Goal: Task Accomplishment & Management: Manage account settings

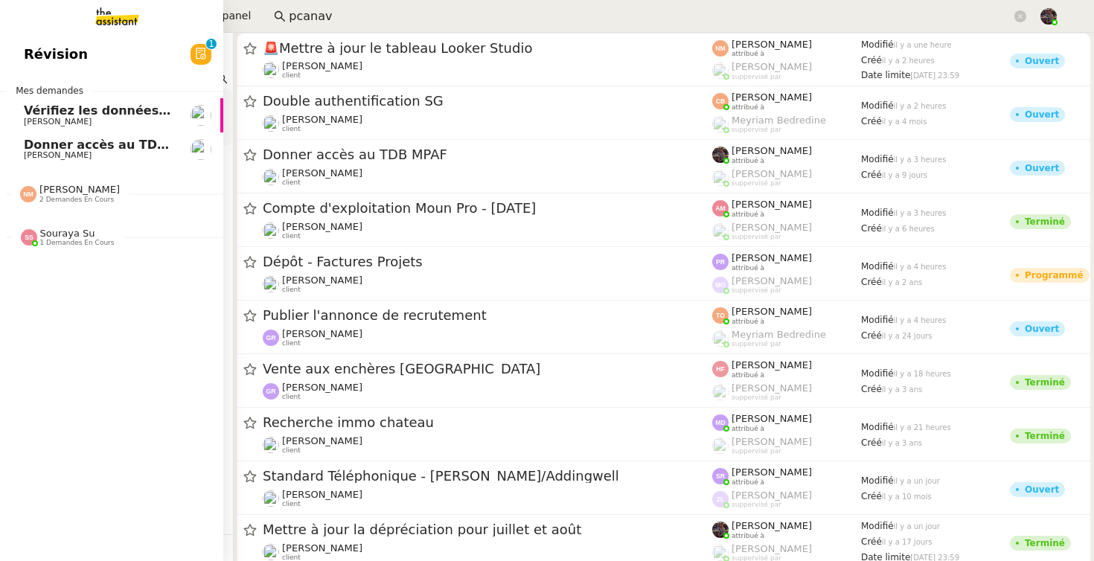
click at [55, 185] on span "[PERSON_NAME]" at bounding box center [79, 189] width 80 height 11
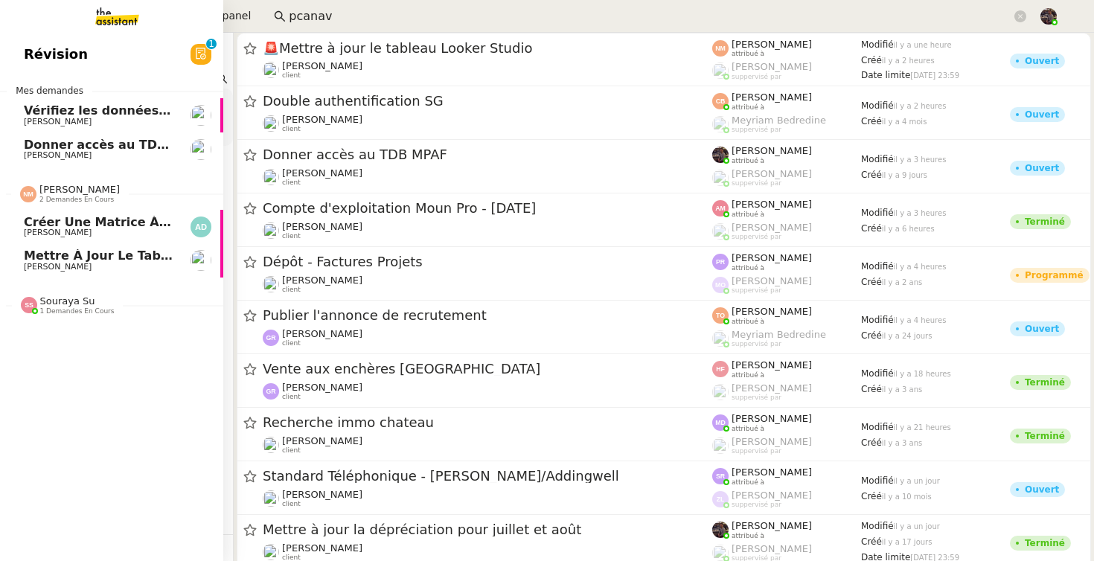
click at [101, 226] on span "Créer une matrice à partir des exports" at bounding box center [155, 222] width 262 height 14
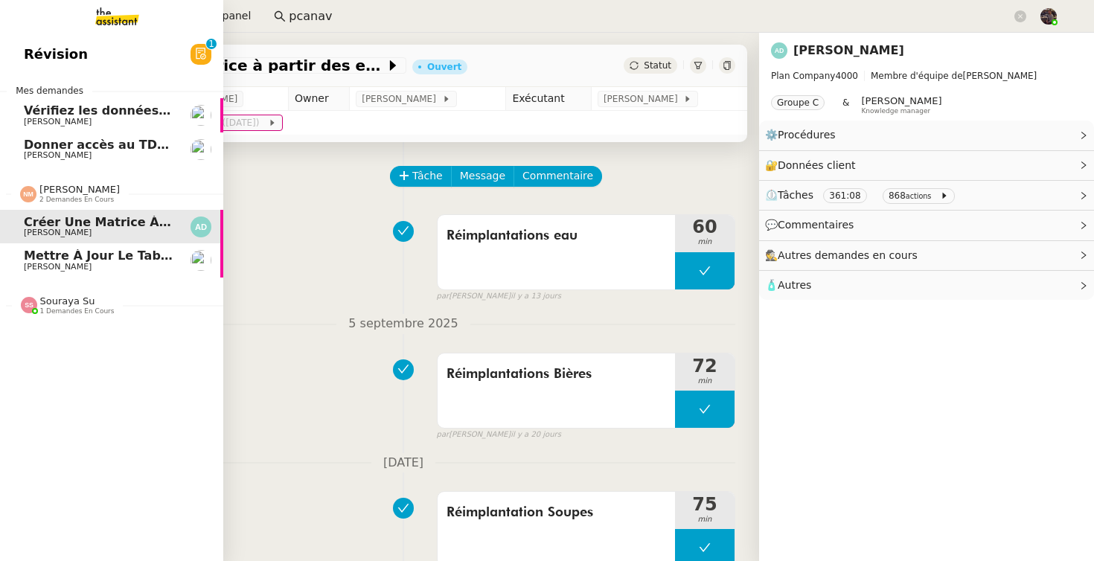
click at [121, 253] on span "Mettre à jour le tableau Looker Studio" at bounding box center [155, 256] width 263 height 14
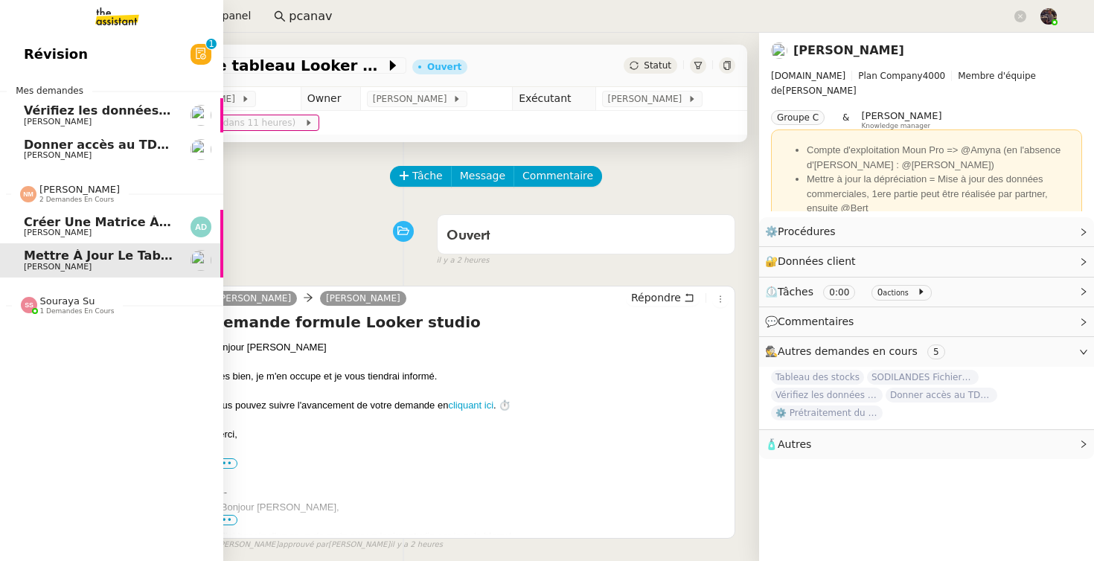
click at [113, 234] on span "[PERSON_NAME]" at bounding box center [99, 233] width 150 height 9
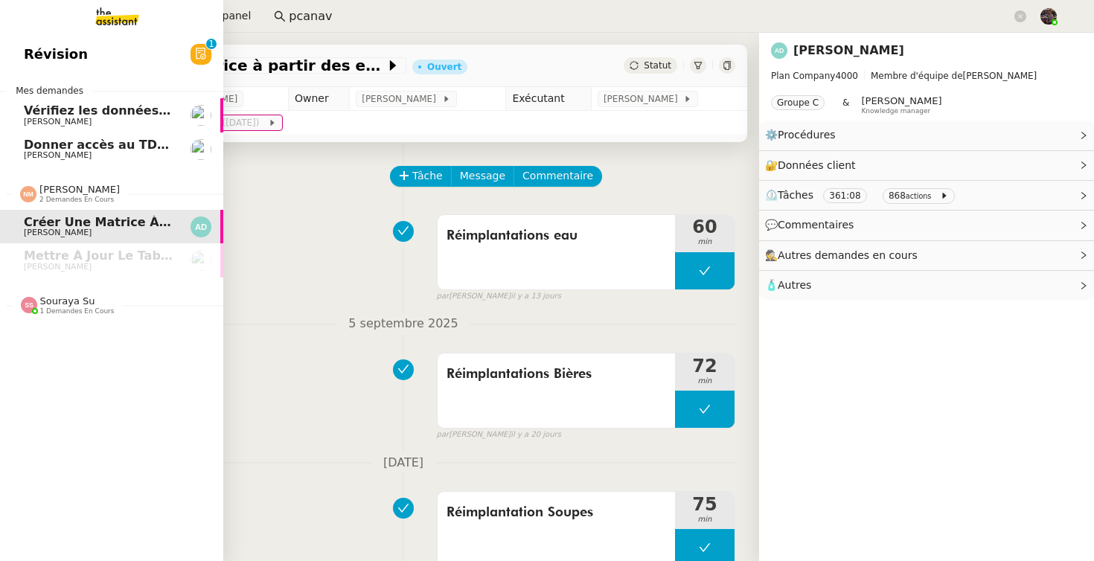
click at [139, 281] on div "Souraya Su 1 demandes en cours" at bounding box center [111, 299] width 223 height 43
click at [138, 255] on span "Mettre à jour le tableau Looker Studio" at bounding box center [155, 256] width 263 height 14
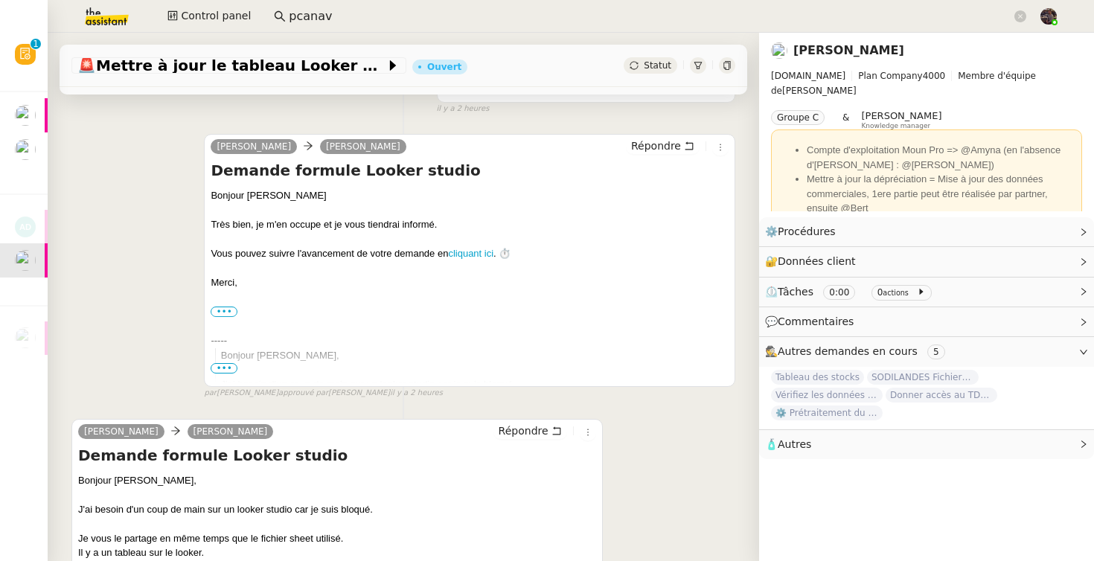
scroll to position [354, 0]
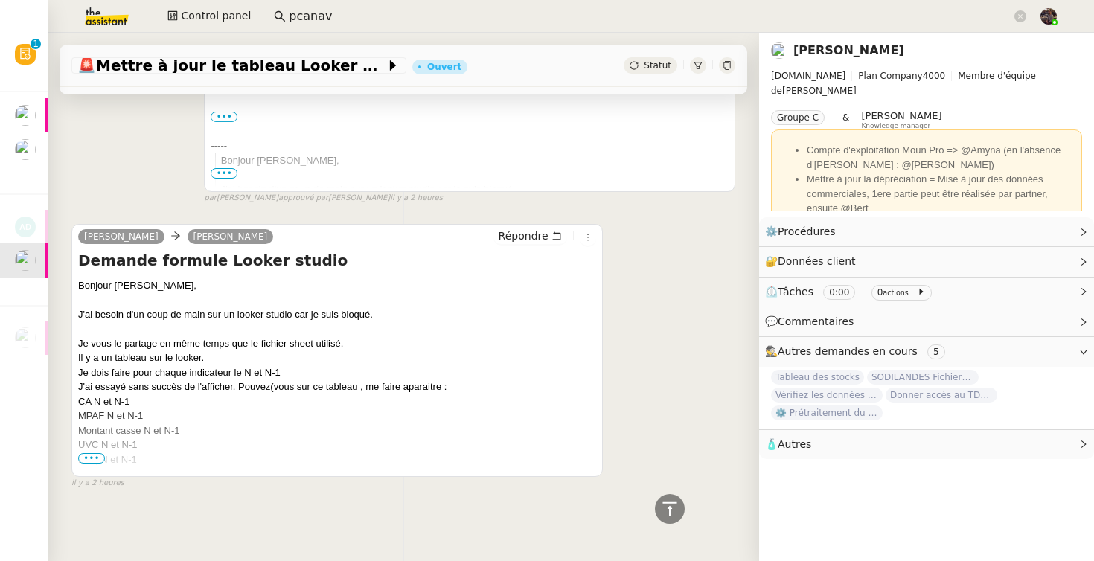
click at [475, 293] on div at bounding box center [337, 300] width 518 height 15
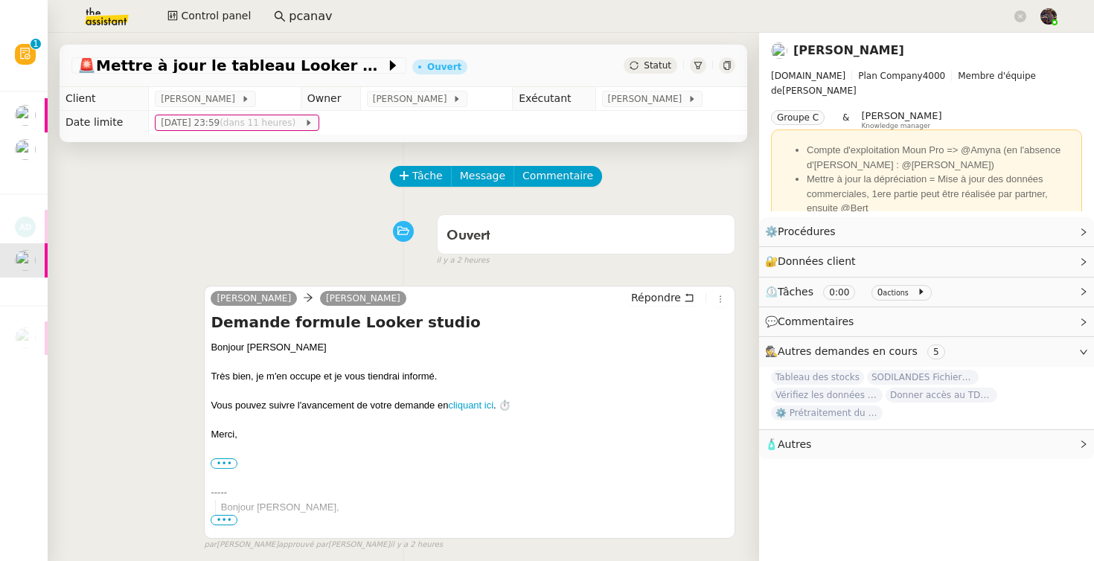
click at [124, 10] on img at bounding box center [94, 16] width 115 height 33
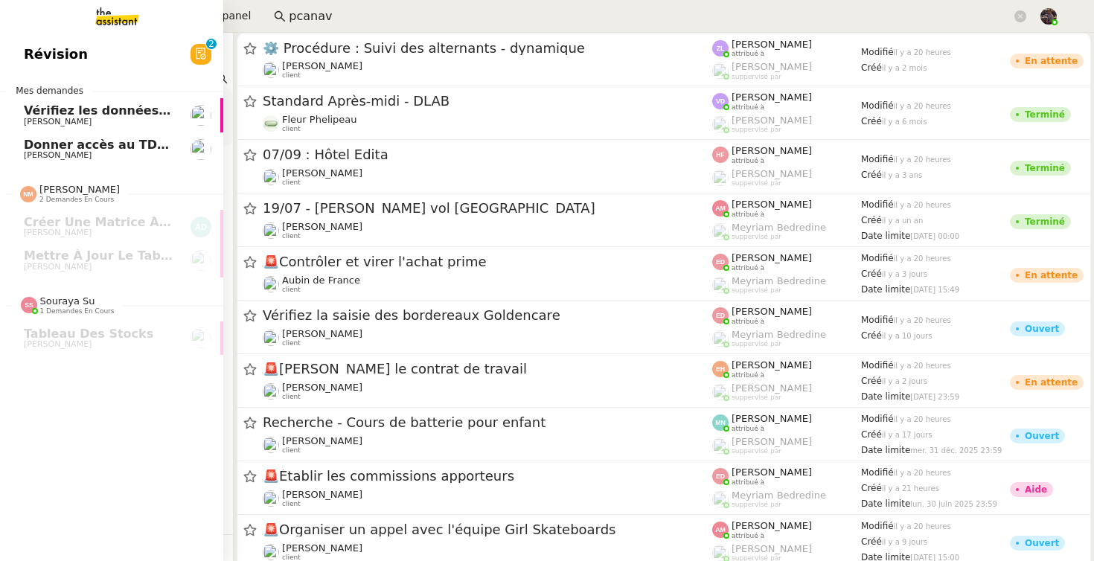
click at [140, 455] on div "Révision 0 1 2 3 4 5 6 7 8 9 Mes demandes Vérifiez les données TDB Gestion MPAF…" at bounding box center [111, 297] width 223 height 529
click at [66, 156] on span "[PERSON_NAME]" at bounding box center [58, 155] width 68 height 10
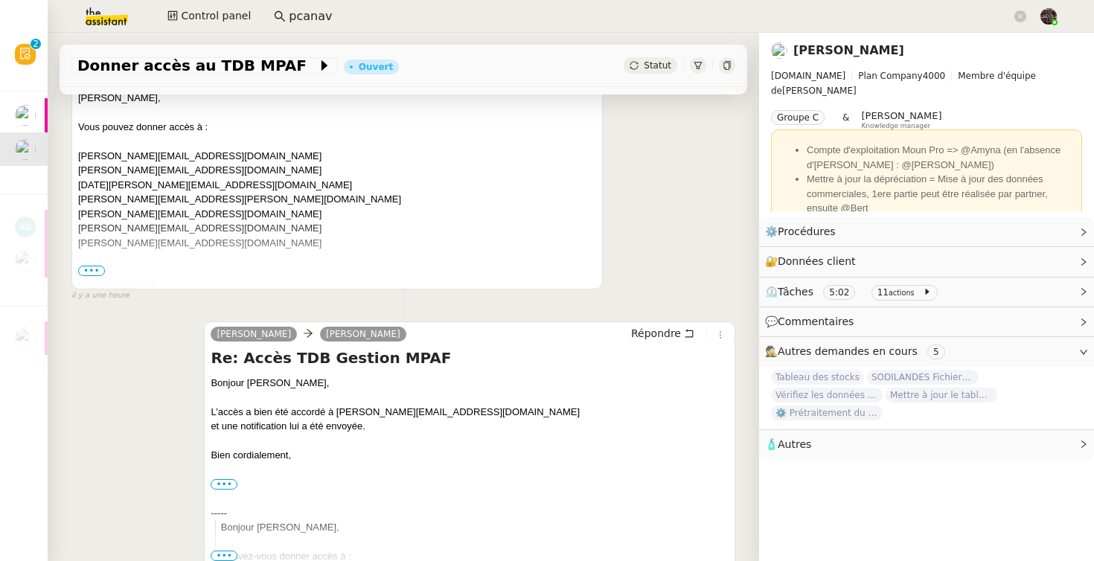
scroll to position [460, 0]
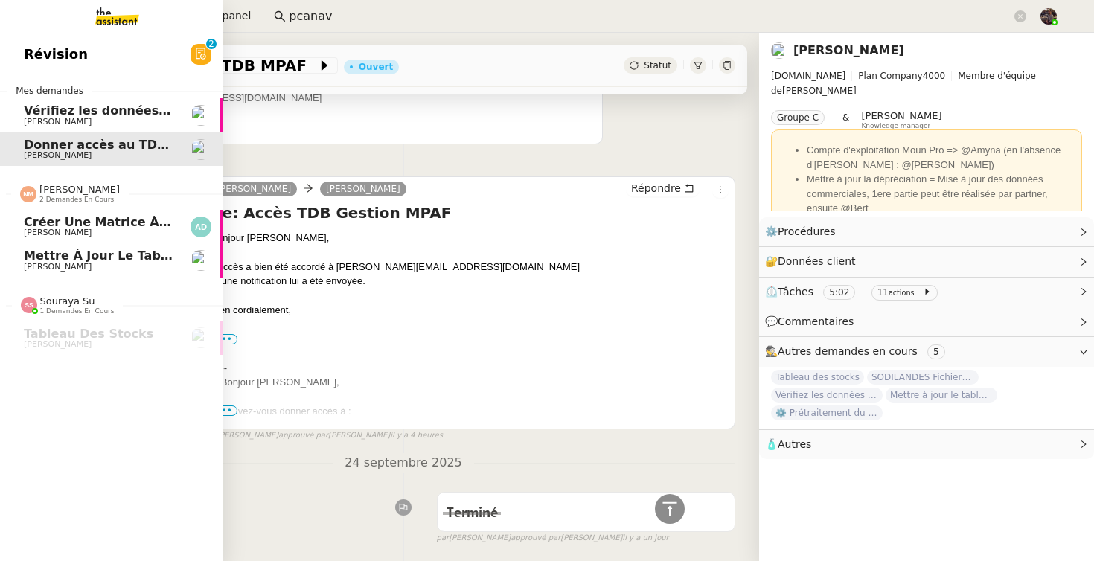
click at [100, 236] on span "[PERSON_NAME]" at bounding box center [99, 233] width 150 height 9
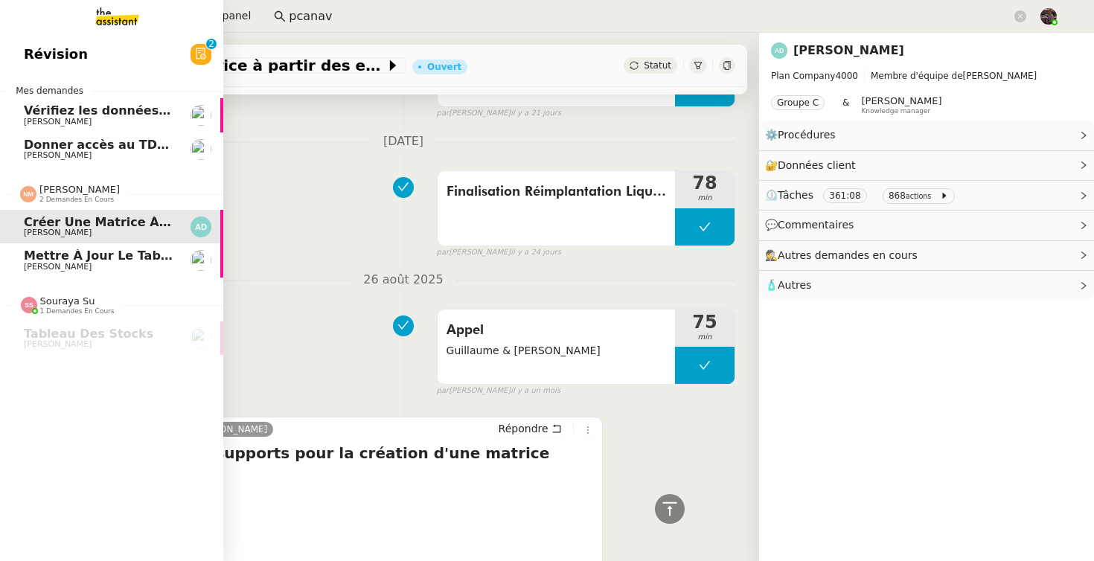
click at [69, 276] on link "Mettre à jour le tableau Looker Studio Guillaume Farina" at bounding box center [111, 260] width 223 height 34
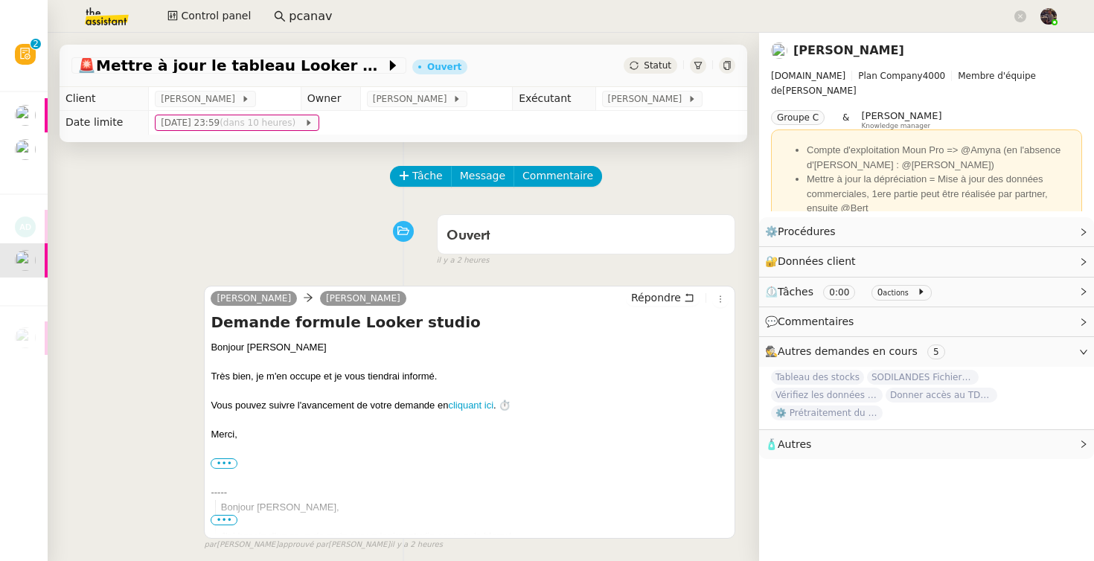
click at [281, 176] on div "Tâche Message Commentaire" at bounding box center [403, 184] width 664 height 36
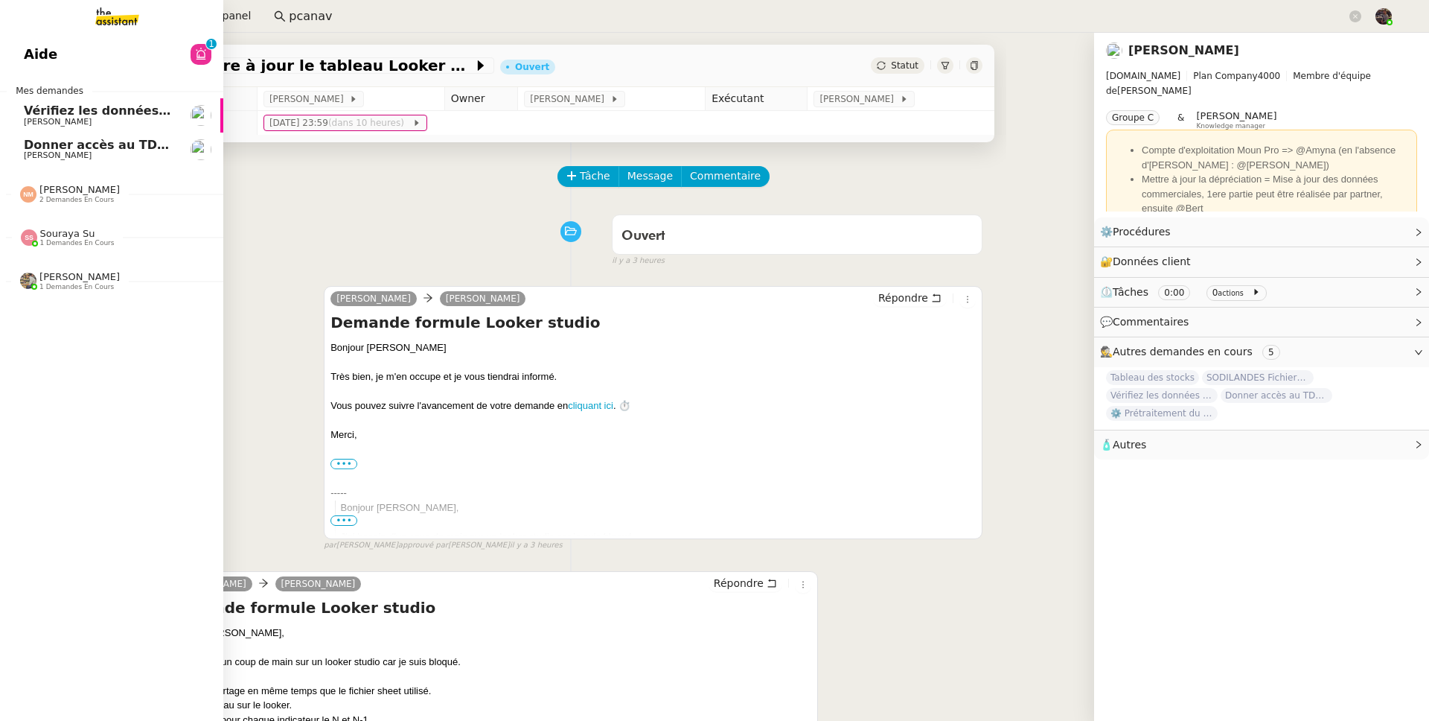
click at [89, 193] on span "[PERSON_NAME]" at bounding box center [79, 189] width 80 height 11
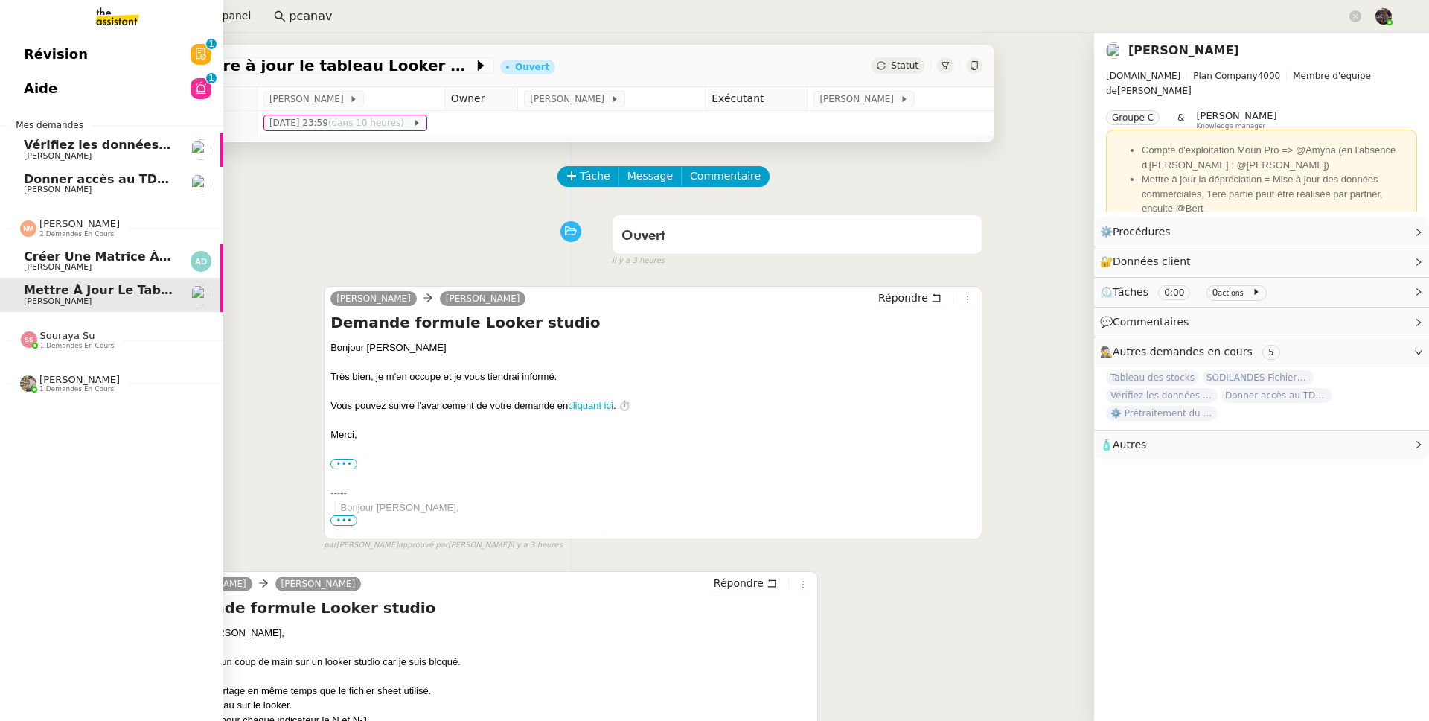
click at [28, 261] on span "Créer une matrice à partir des exports" at bounding box center [155, 256] width 262 height 14
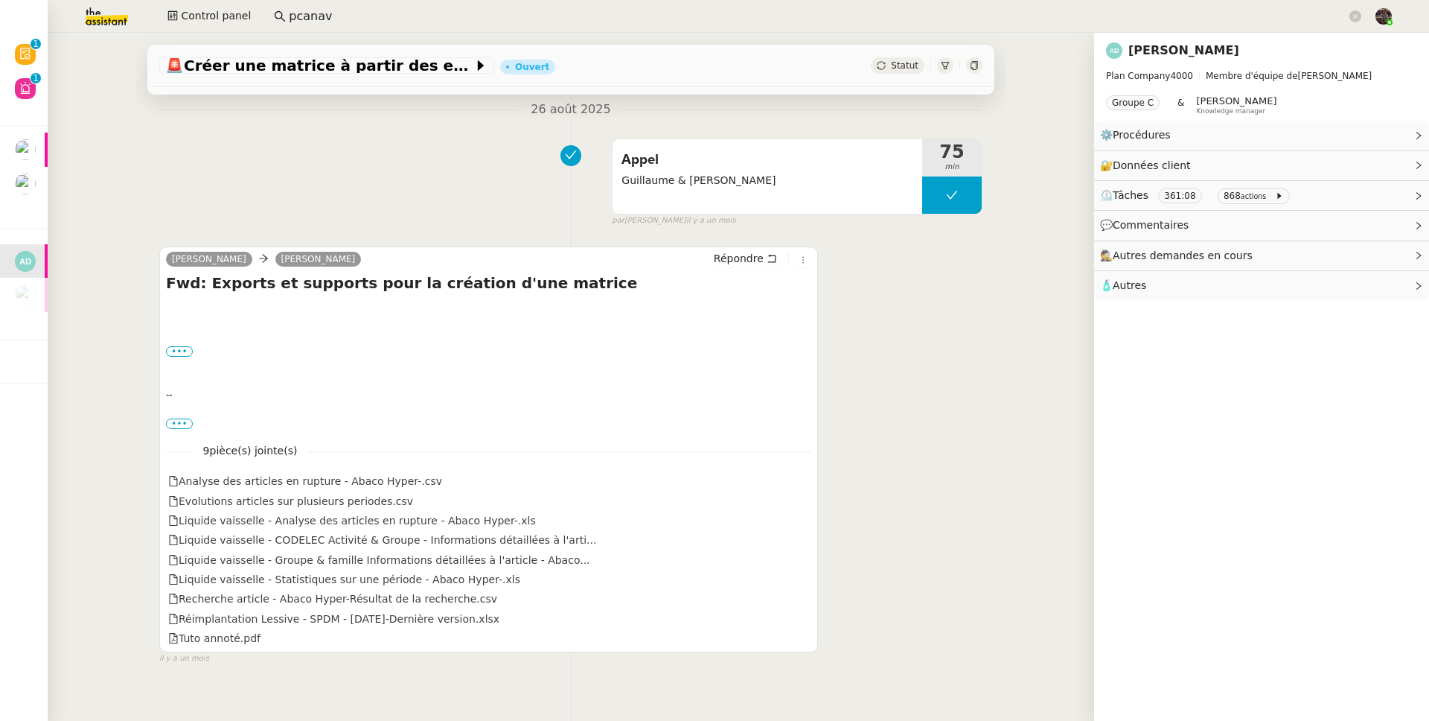
scroll to position [656, 0]
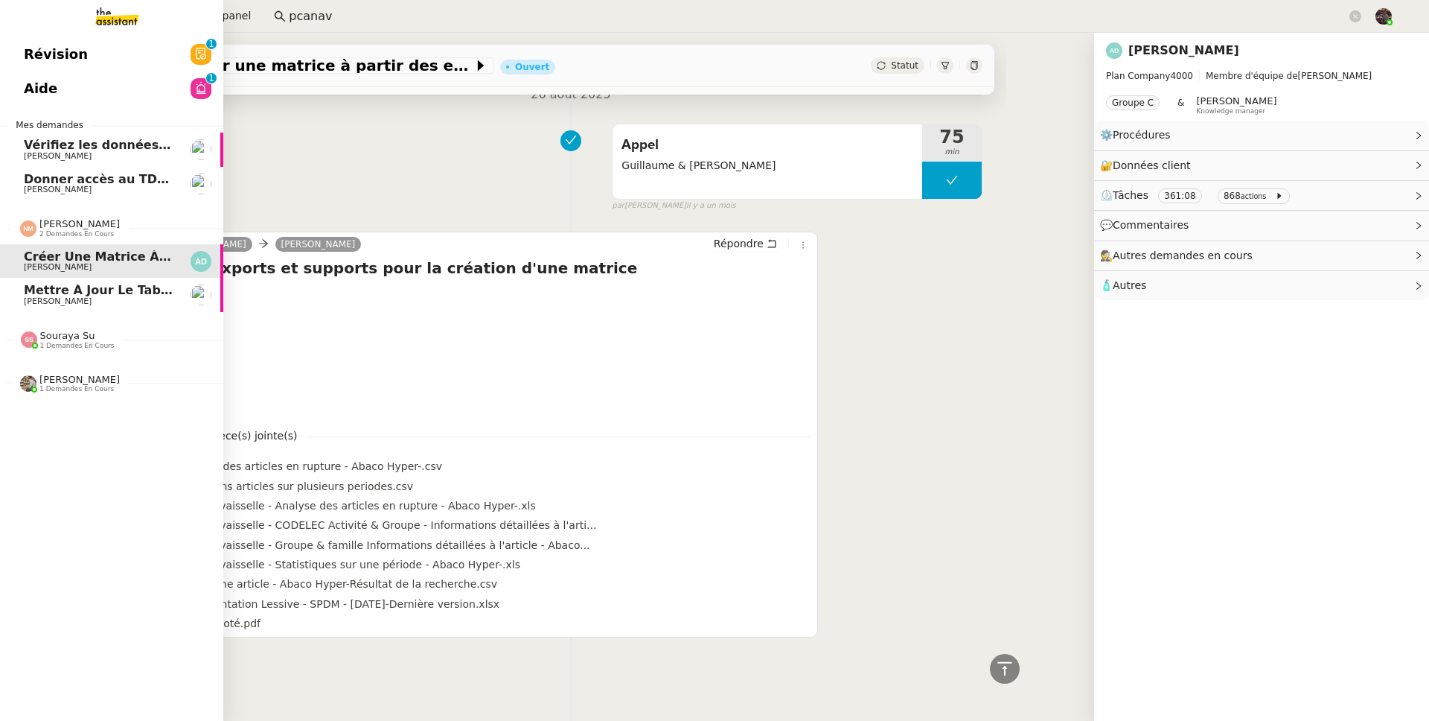
click at [59, 287] on span "Mettre à jour le tableau Looker Studio" at bounding box center [155, 290] width 263 height 14
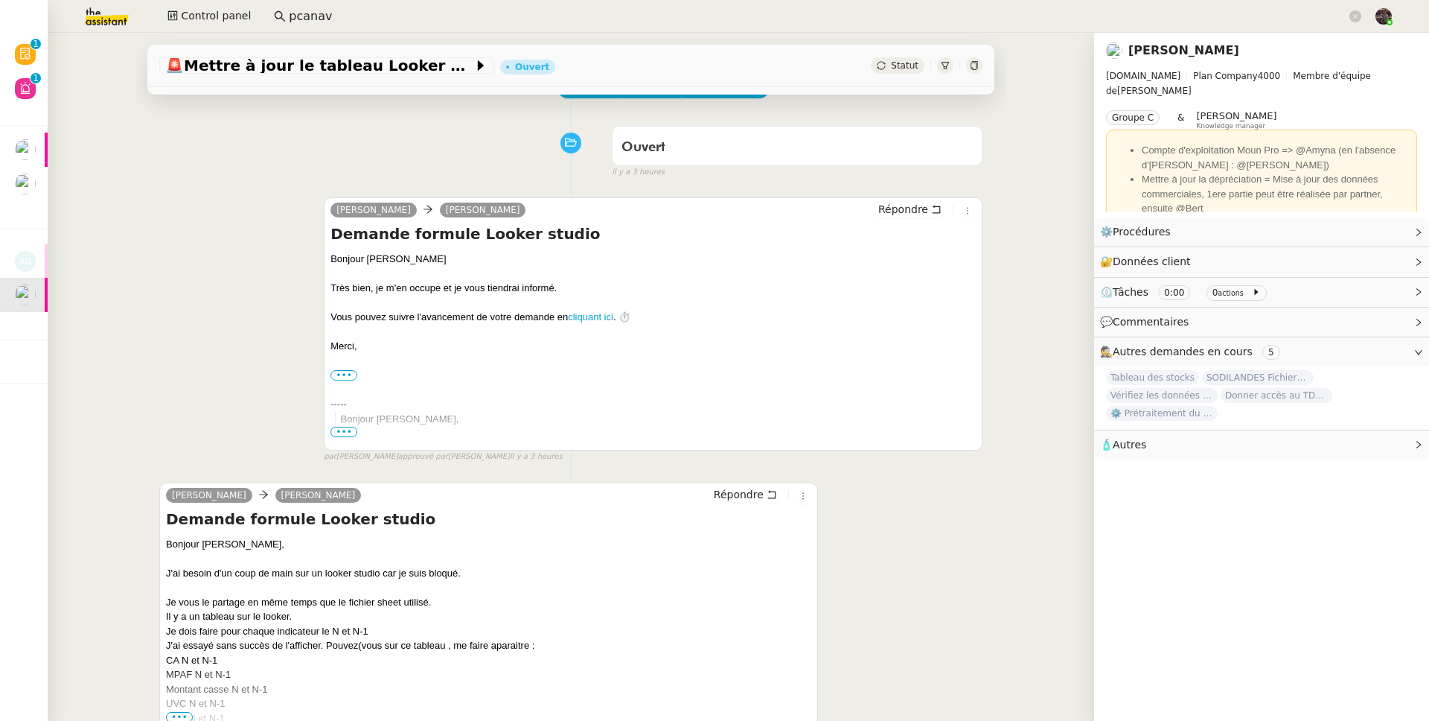
scroll to position [200, 0]
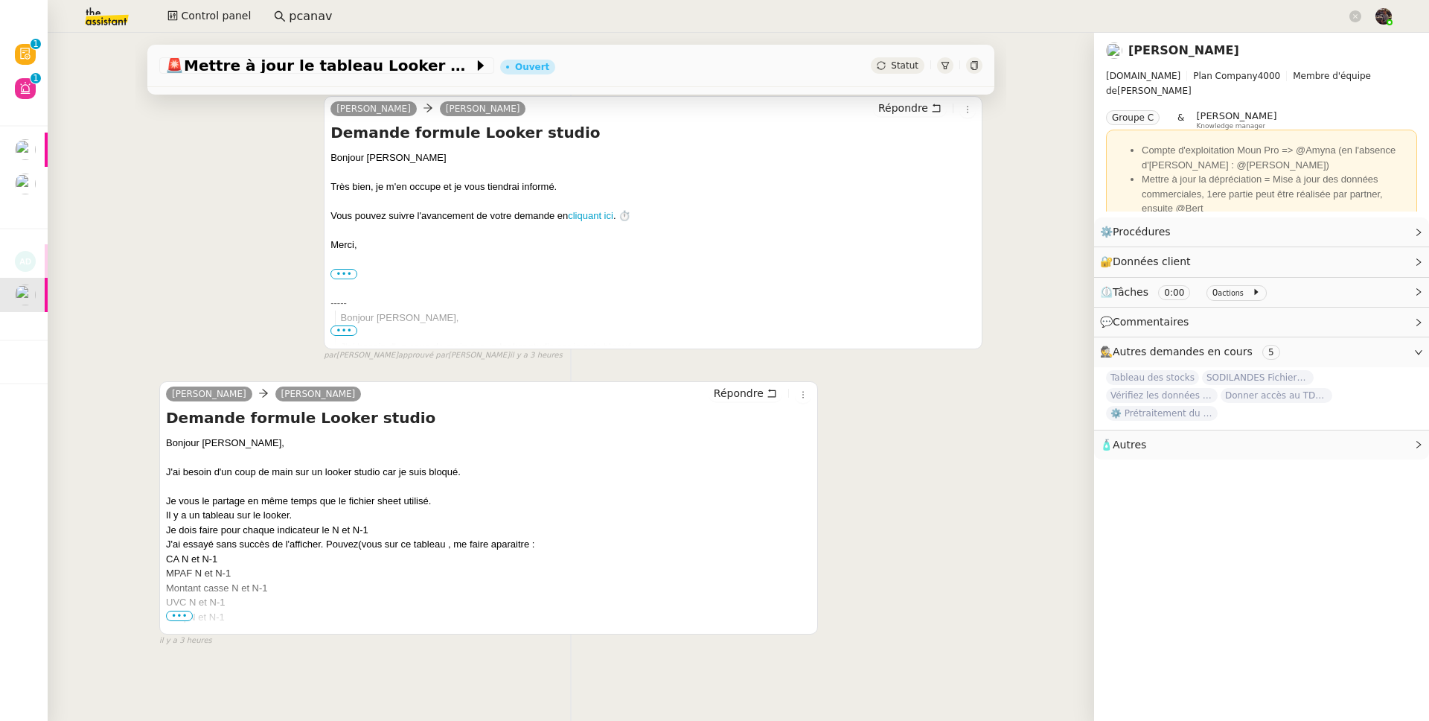
click at [168, 561] on span "•••" at bounding box center [179, 615] width 27 height 10
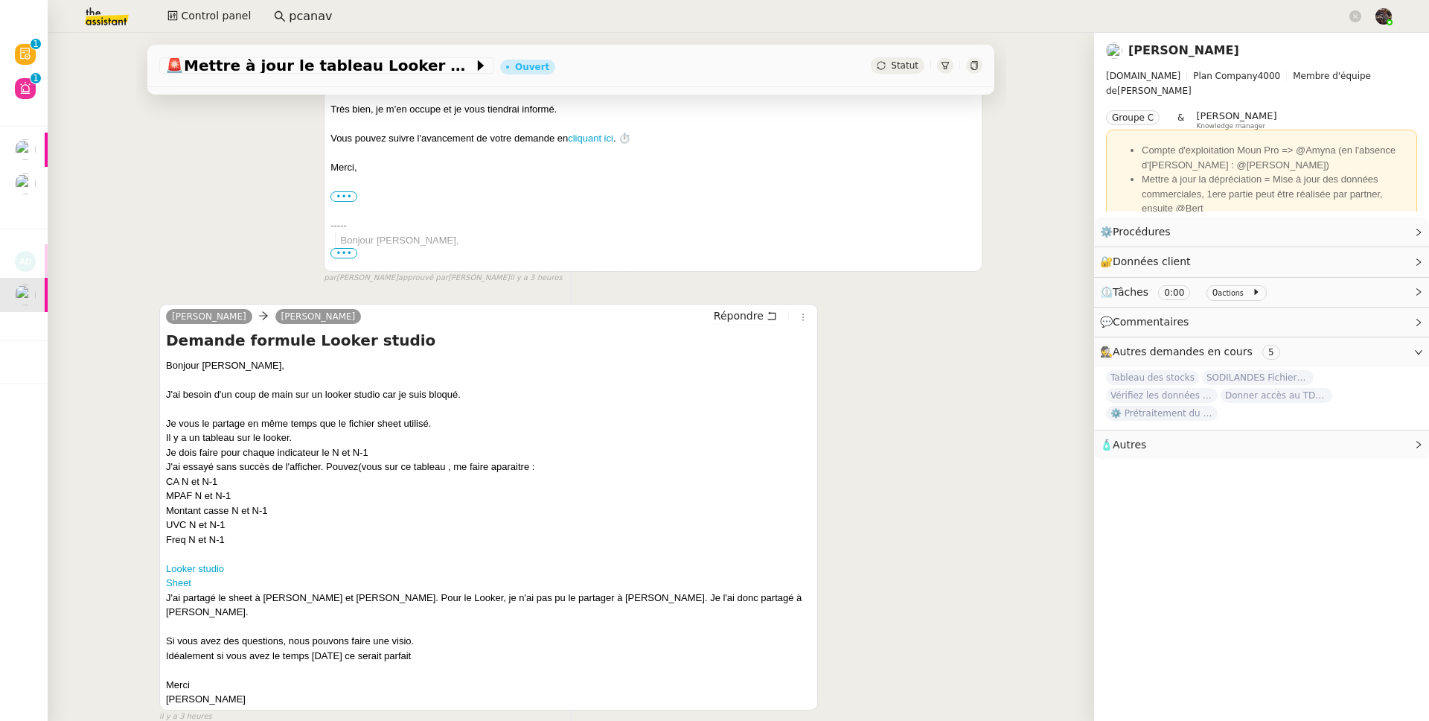
scroll to position [337, 0]
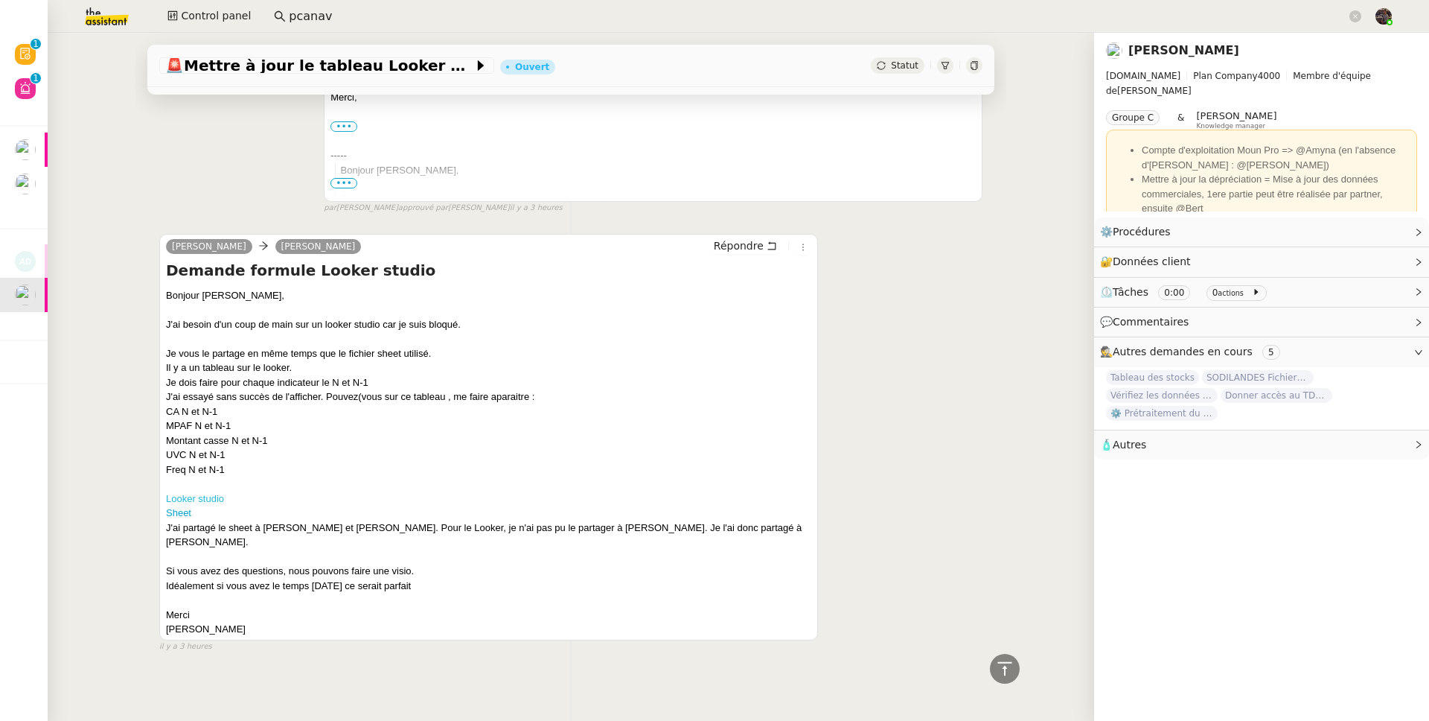
click at [205, 504] on link "Looker studio" at bounding box center [195, 498] width 58 height 11
click at [180, 518] on link "Sheet" at bounding box center [178, 512] width 25 height 11
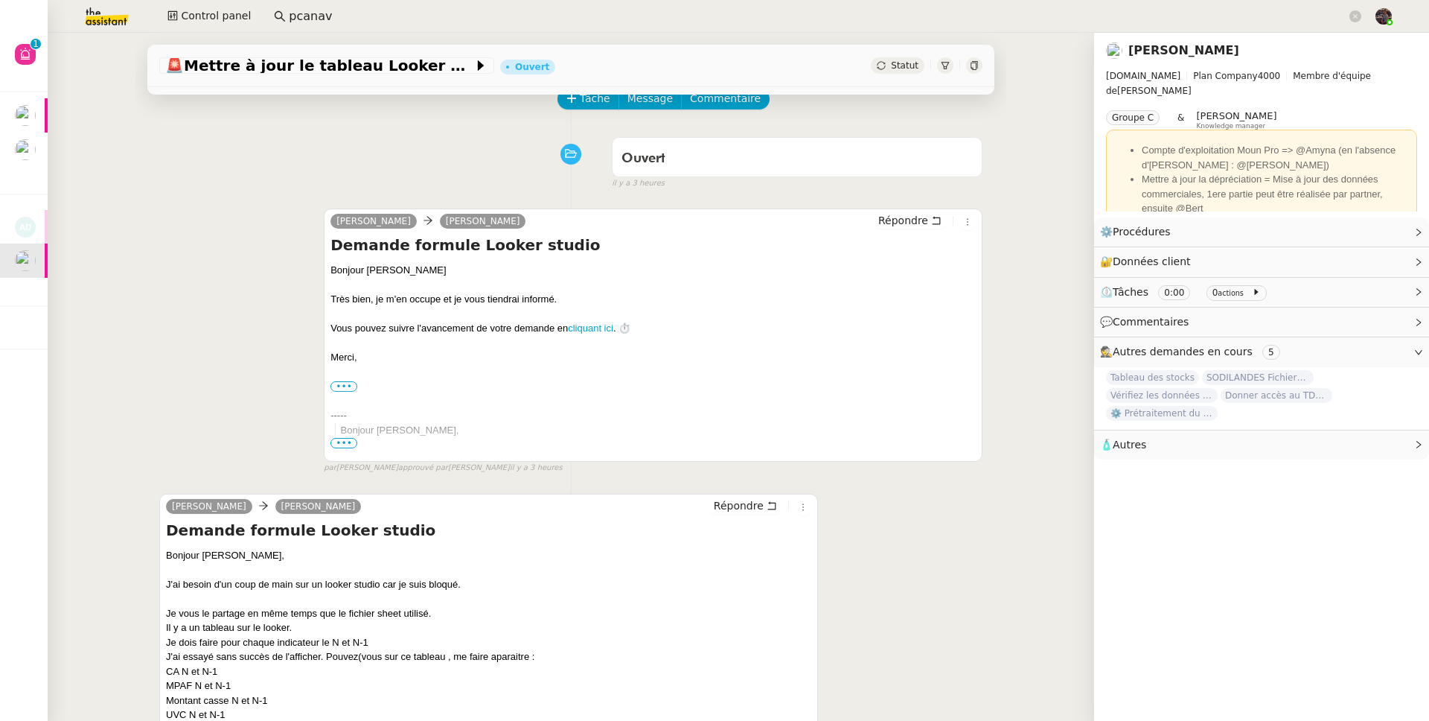
scroll to position [8, 0]
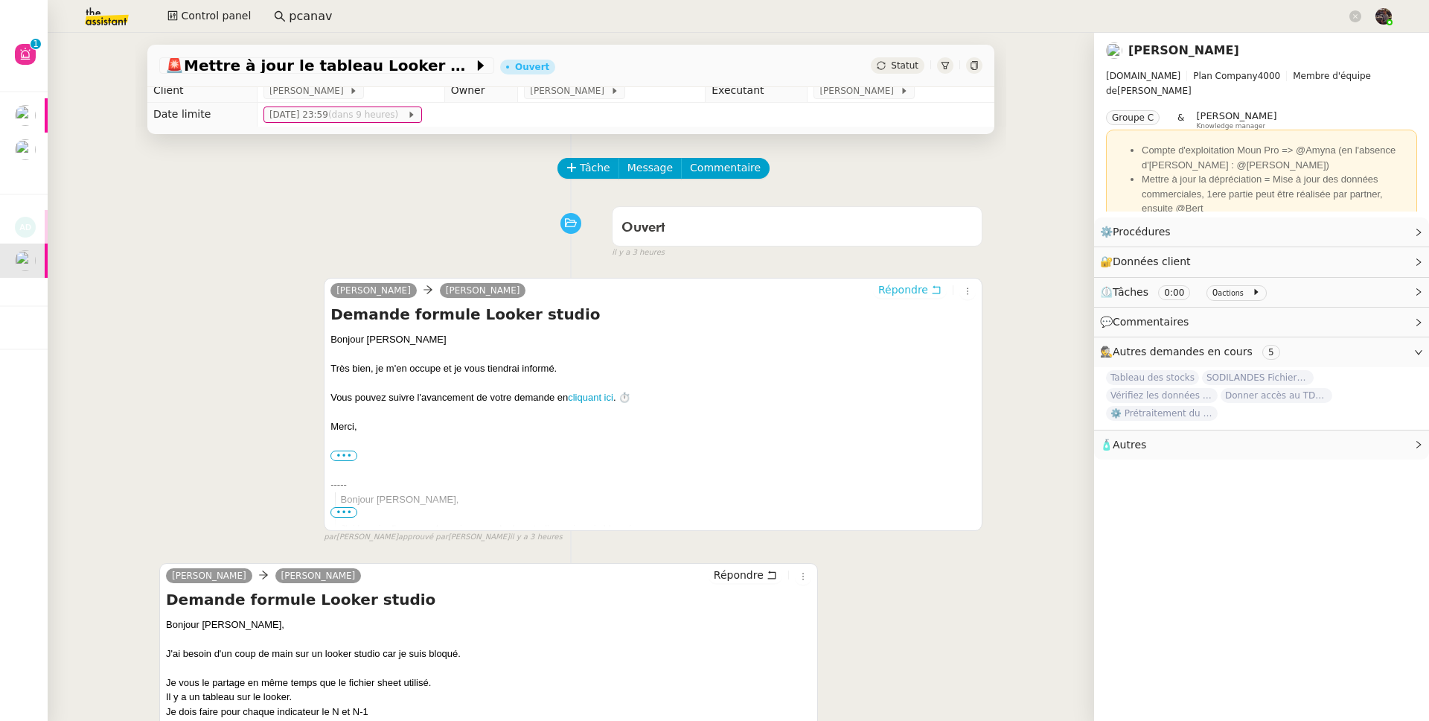
click at [892, 297] on span "Répondre" at bounding box center [903, 289] width 50 height 15
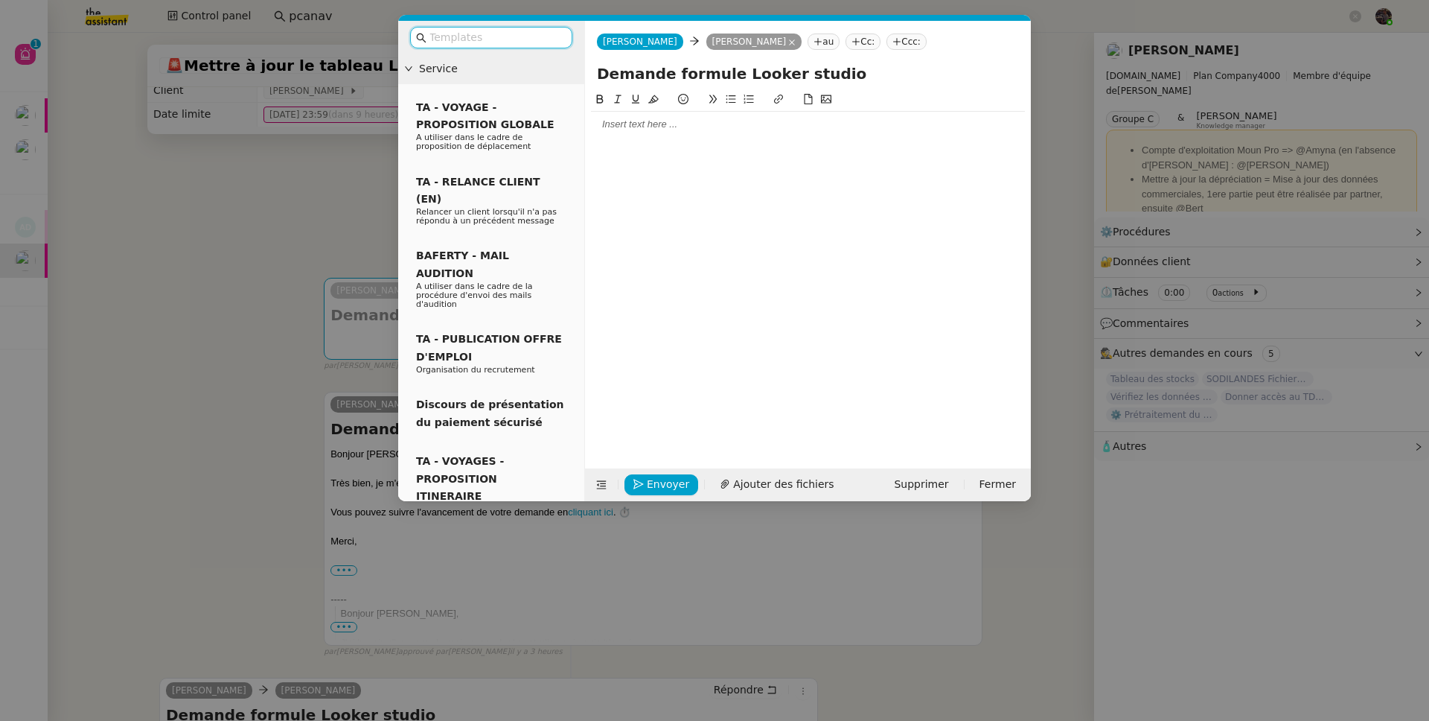
click at [621, 130] on div at bounding box center [808, 124] width 434 height 13
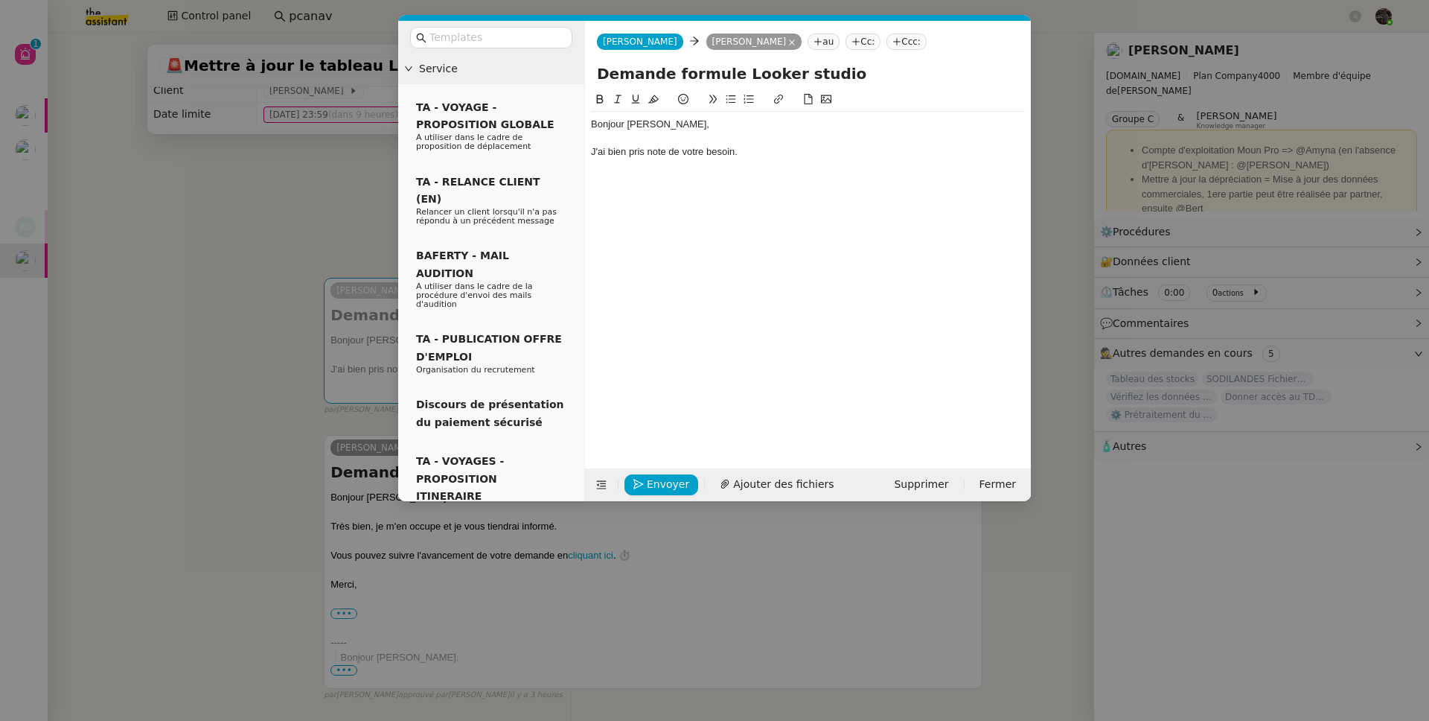
click at [287, 337] on nz-modal-container "Service TA - VOYAGE - PROPOSITION GLOBALE A utiliser dans le cadre de propositi…" at bounding box center [714, 360] width 1429 height 721
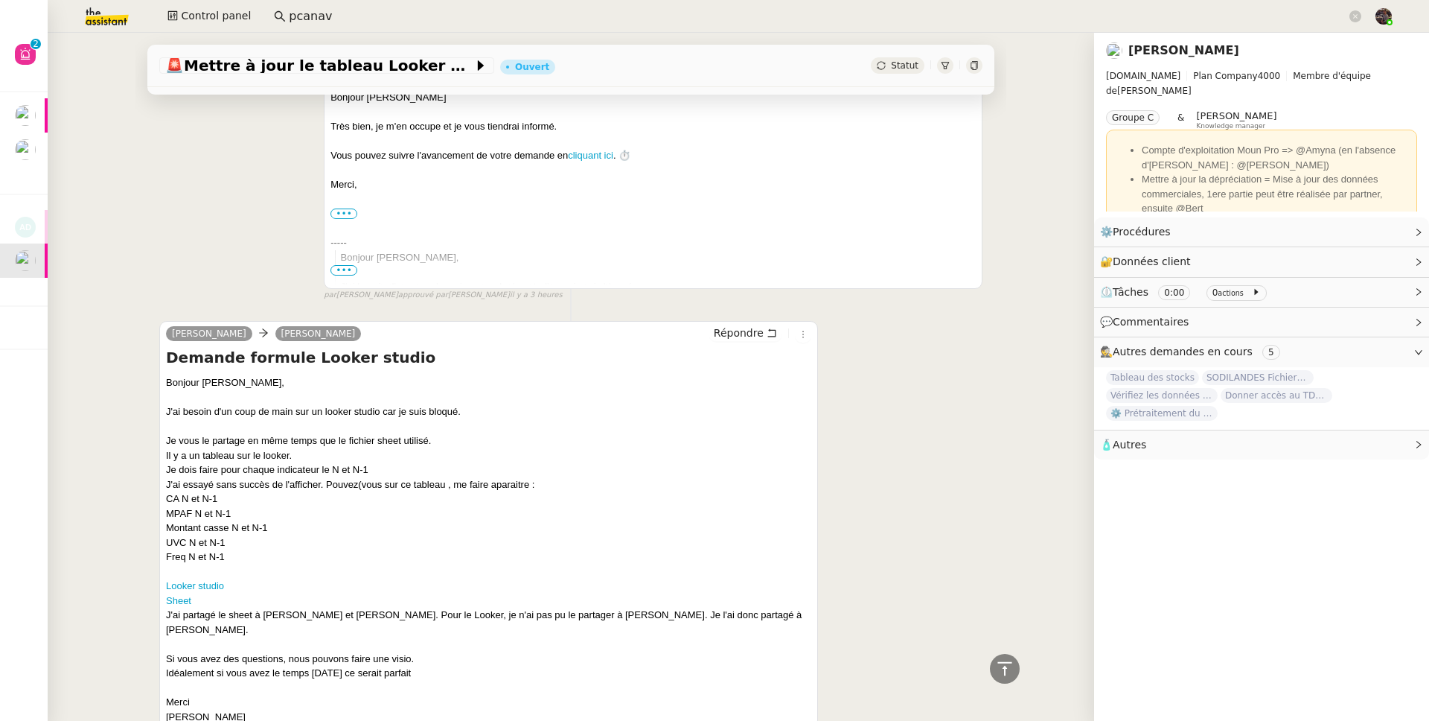
scroll to position [0, 0]
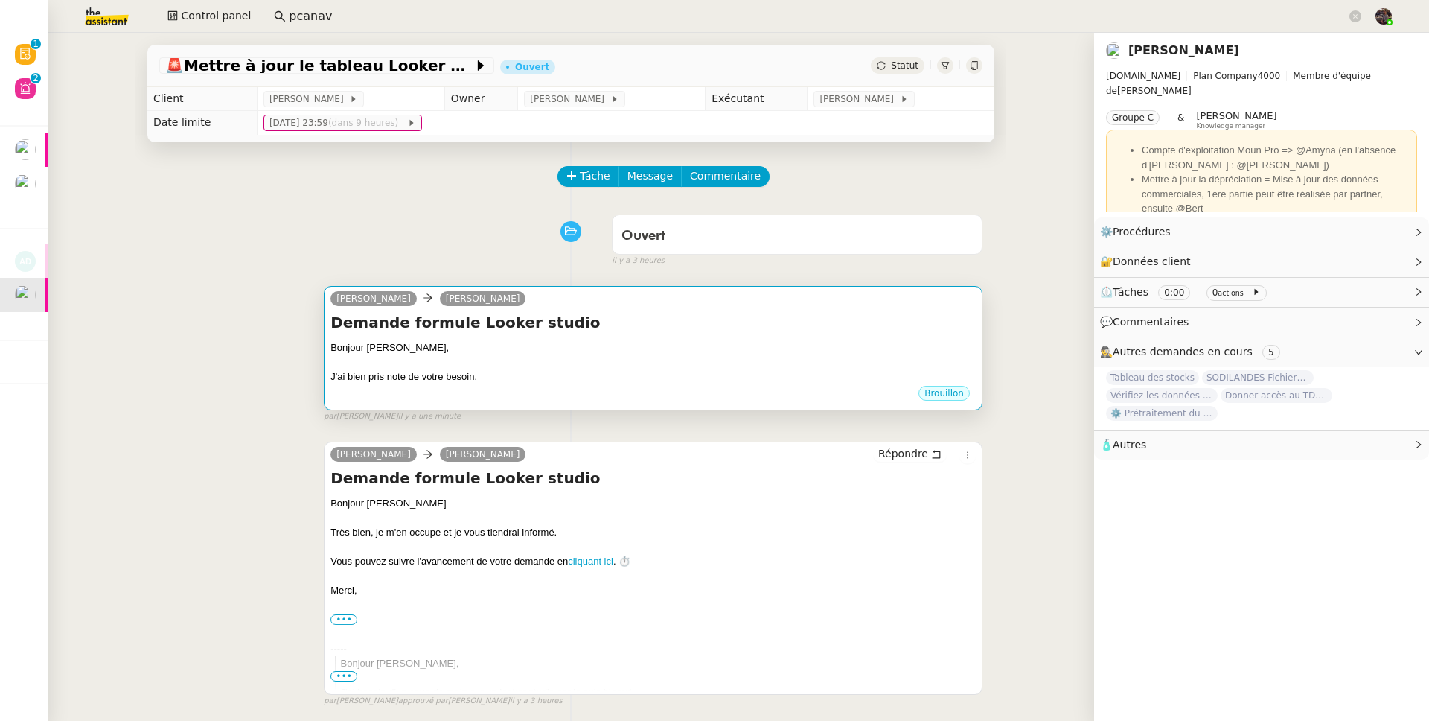
click at [488, 366] on div at bounding box center [653, 362] width 645 height 15
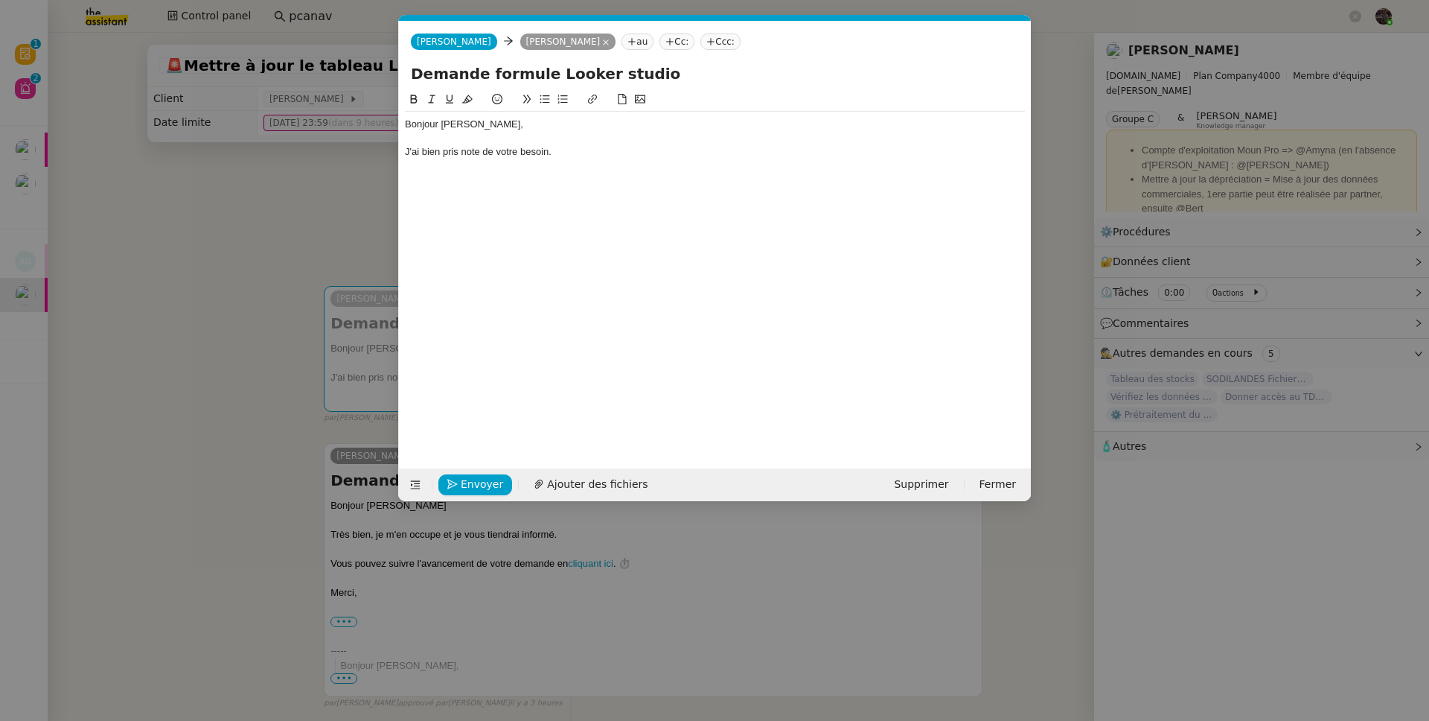
scroll to position [0, 31]
click at [575, 163] on div "Bonjour Guillaume, J'ai bien pris note de votre besoin." at bounding box center [715, 138] width 620 height 53
click at [157, 417] on nz-modal-container "Service TA - VOYAGE - PROPOSITION GLOBALE A utiliser dans le cadre de propositi…" at bounding box center [714, 360] width 1429 height 721
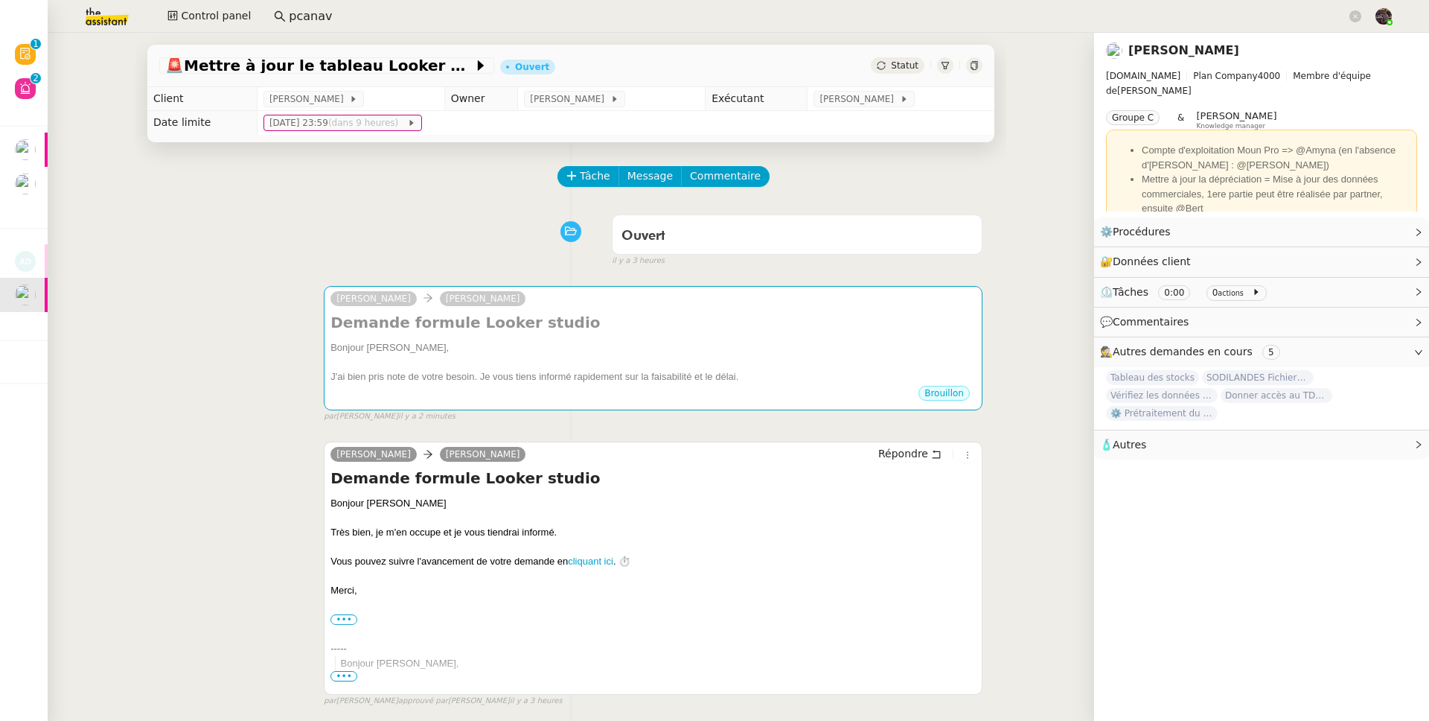
scroll to position [494, 0]
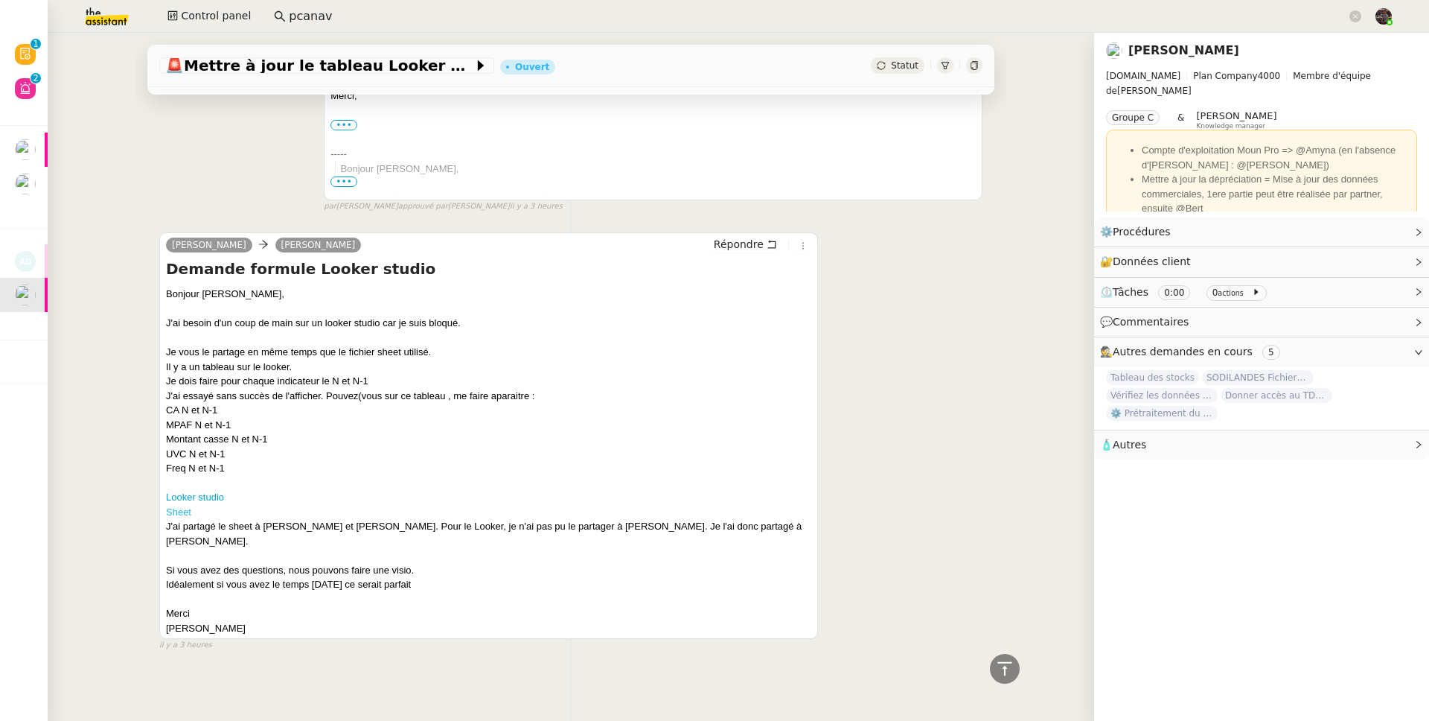
click at [179, 516] on link "Sheet" at bounding box center [178, 511] width 25 height 11
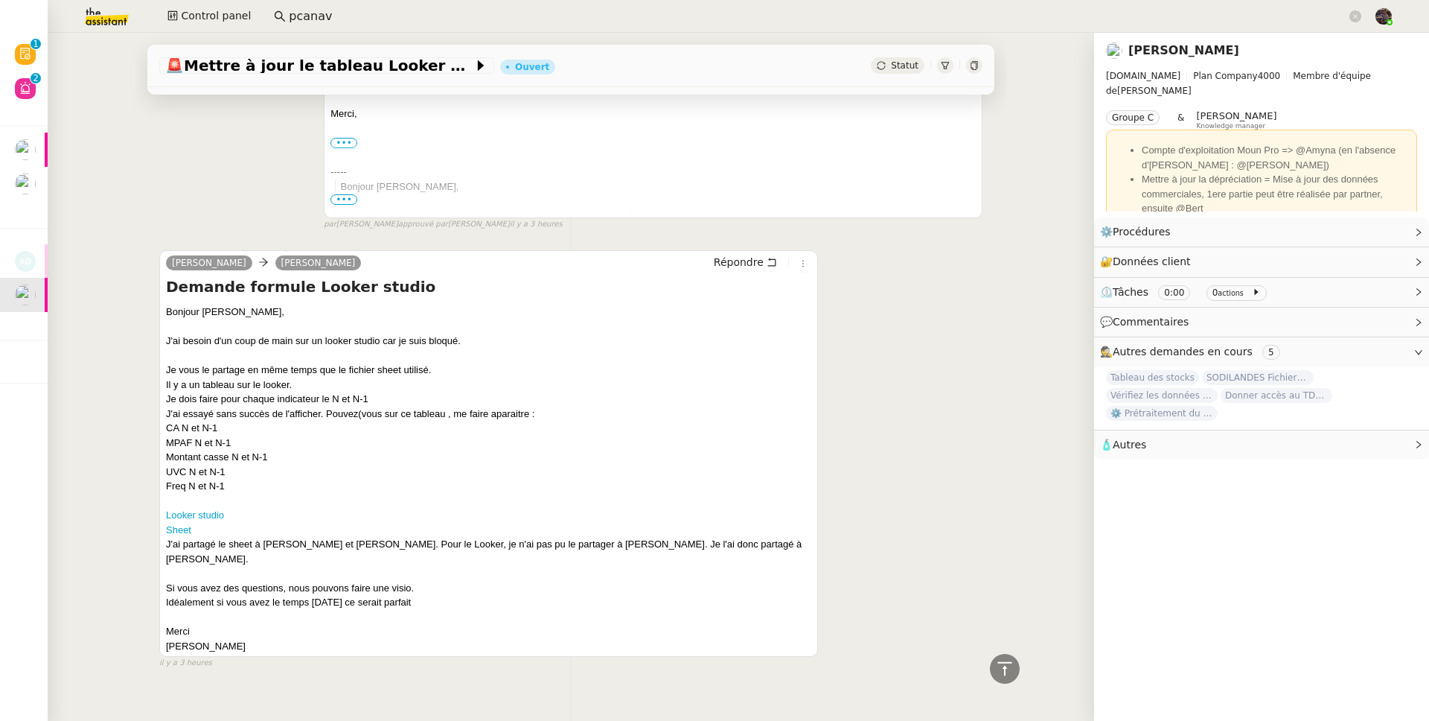
scroll to position [467, 0]
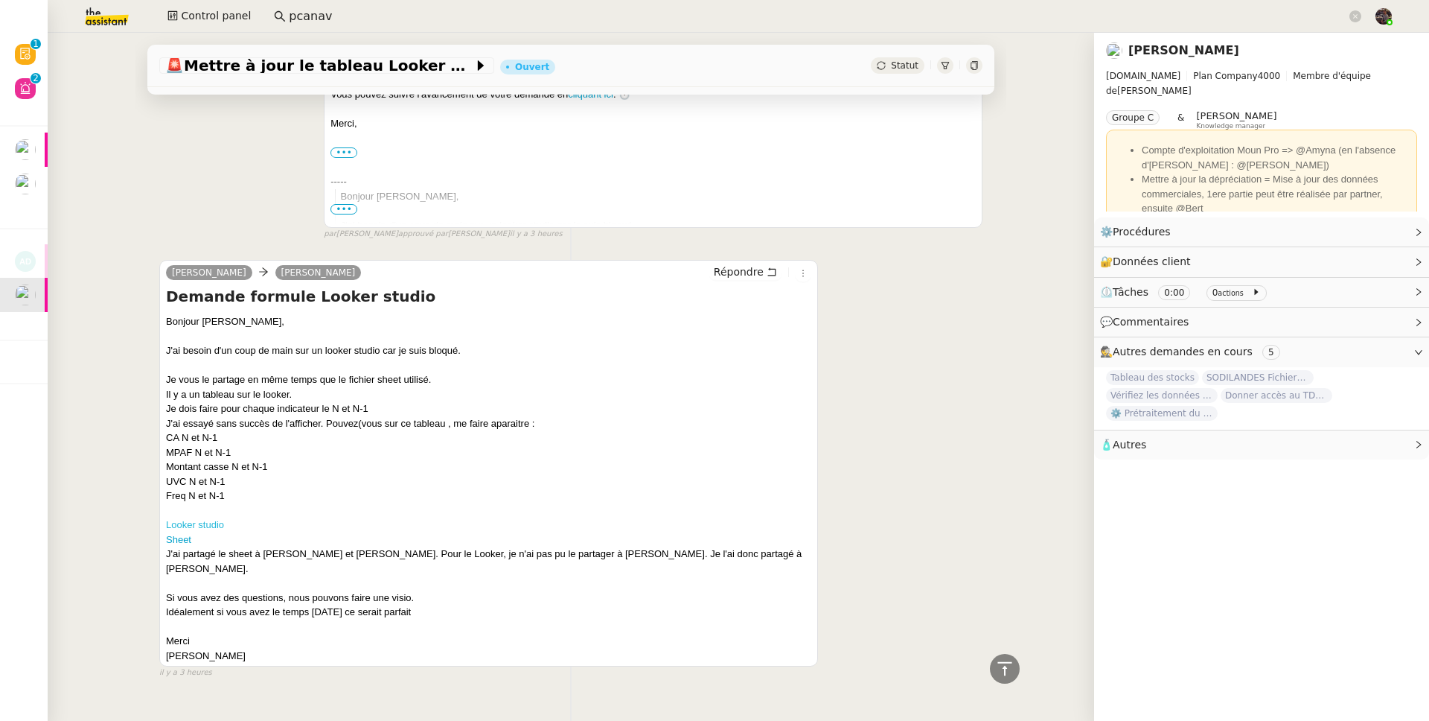
click at [204, 526] on link "Looker studio" at bounding box center [195, 524] width 58 height 11
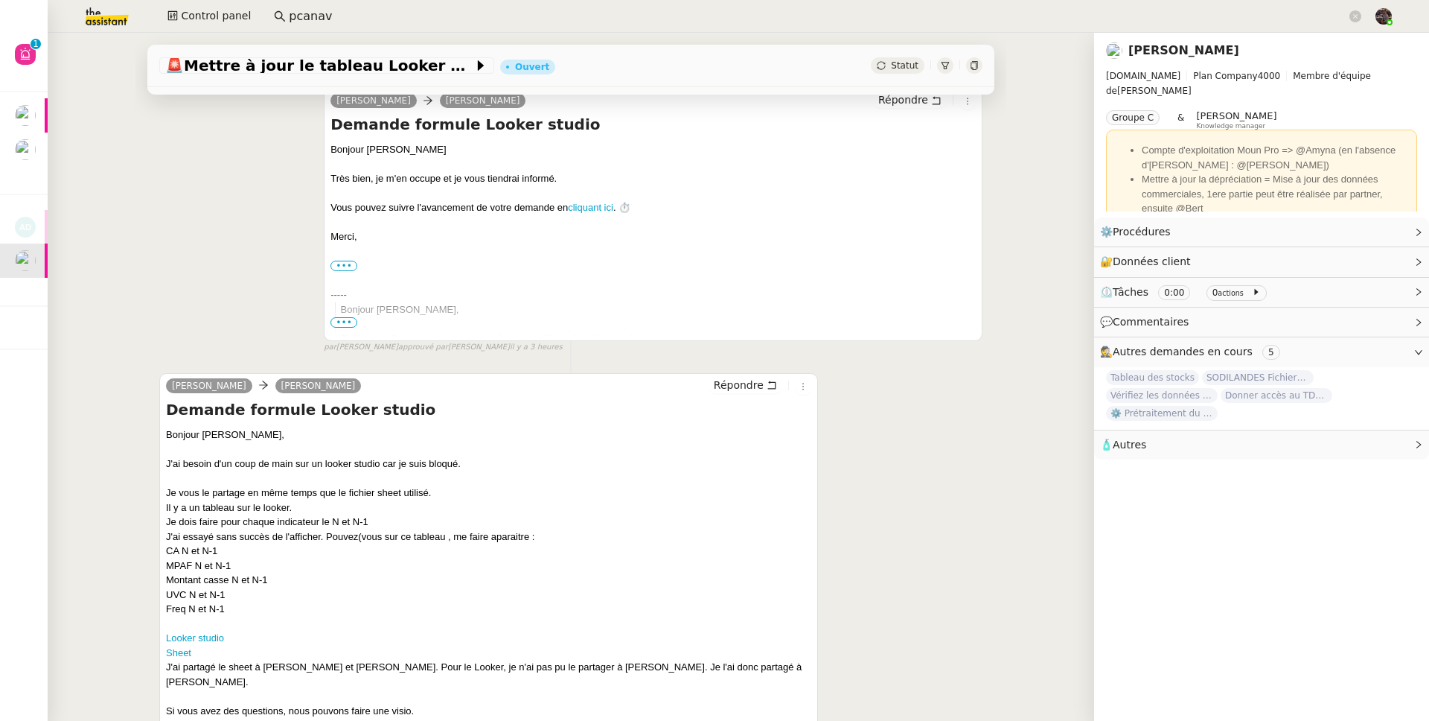
scroll to position [494, 0]
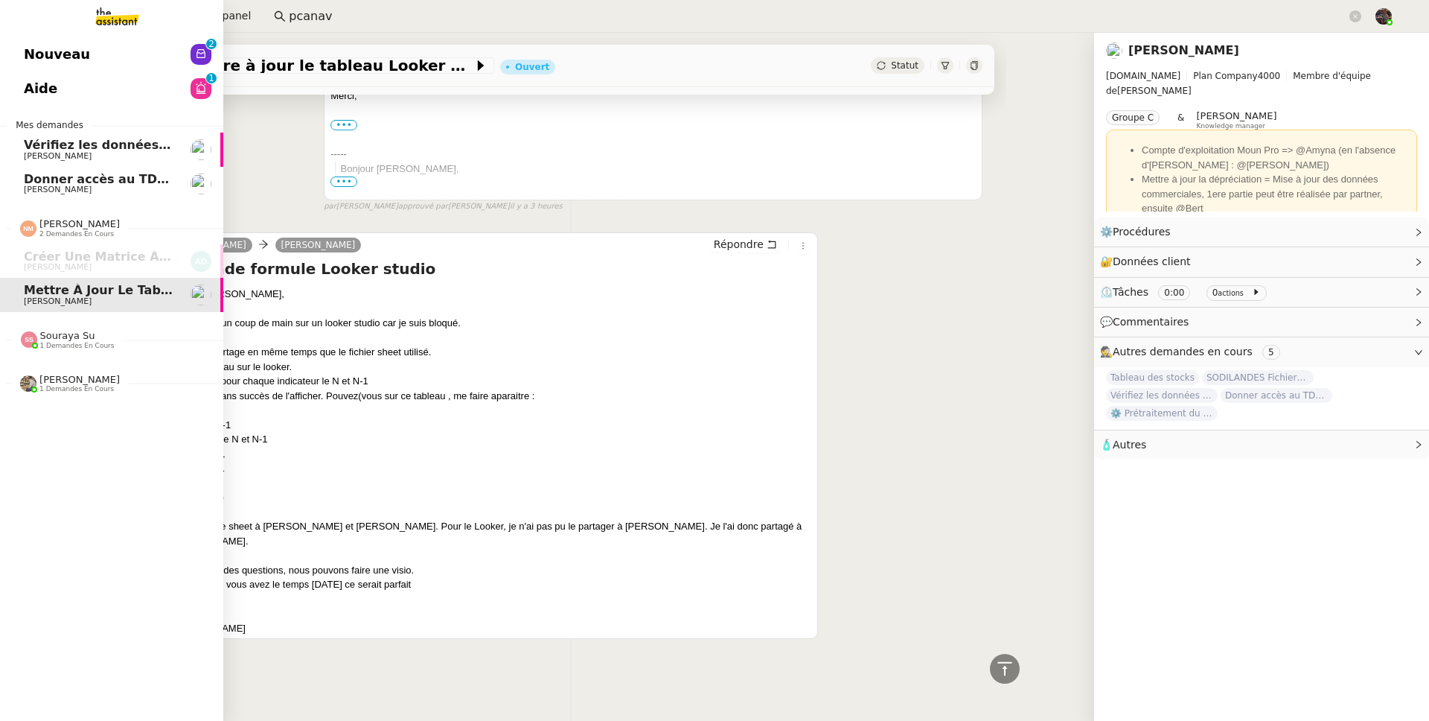
click at [42, 43] on span "Nouveau" at bounding box center [57, 54] width 66 height 22
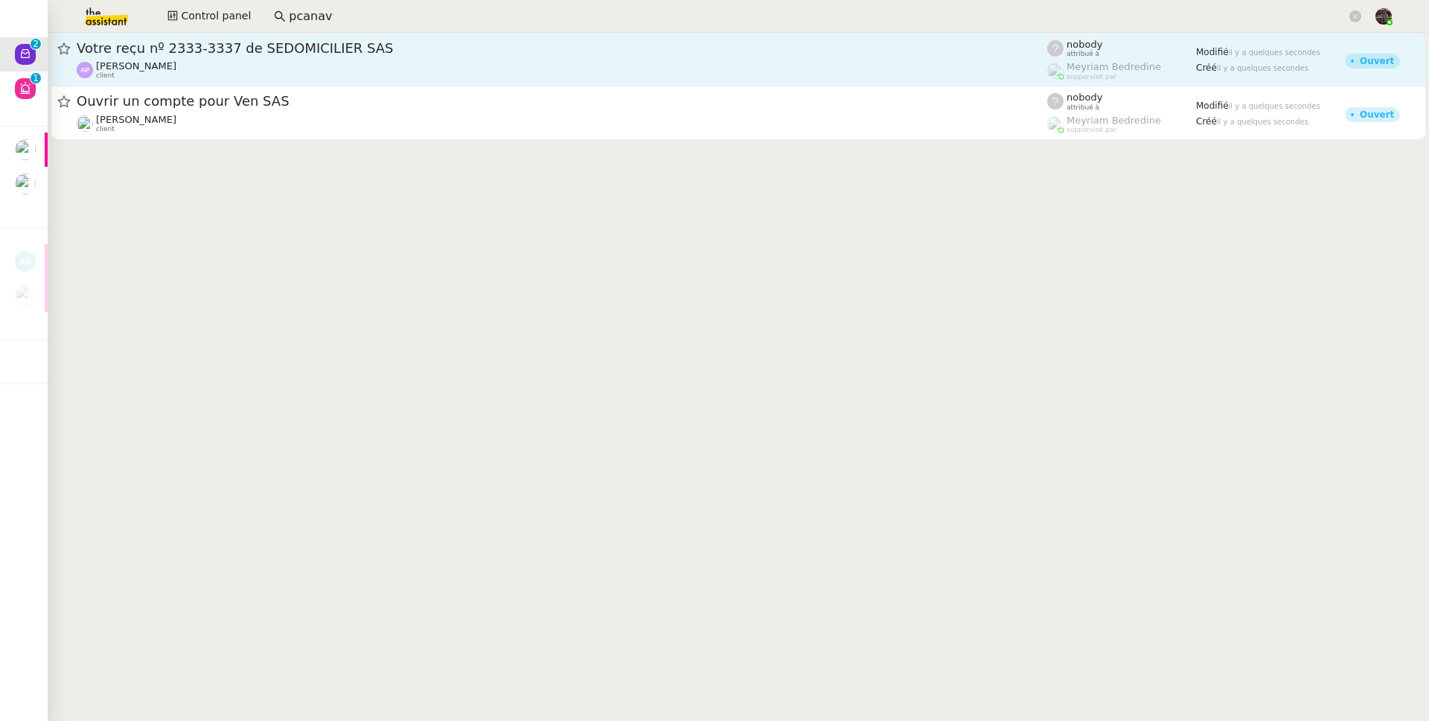
click at [283, 74] on div "Ashley Poniatowski client" at bounding box center [562, 69] width 971 height 19
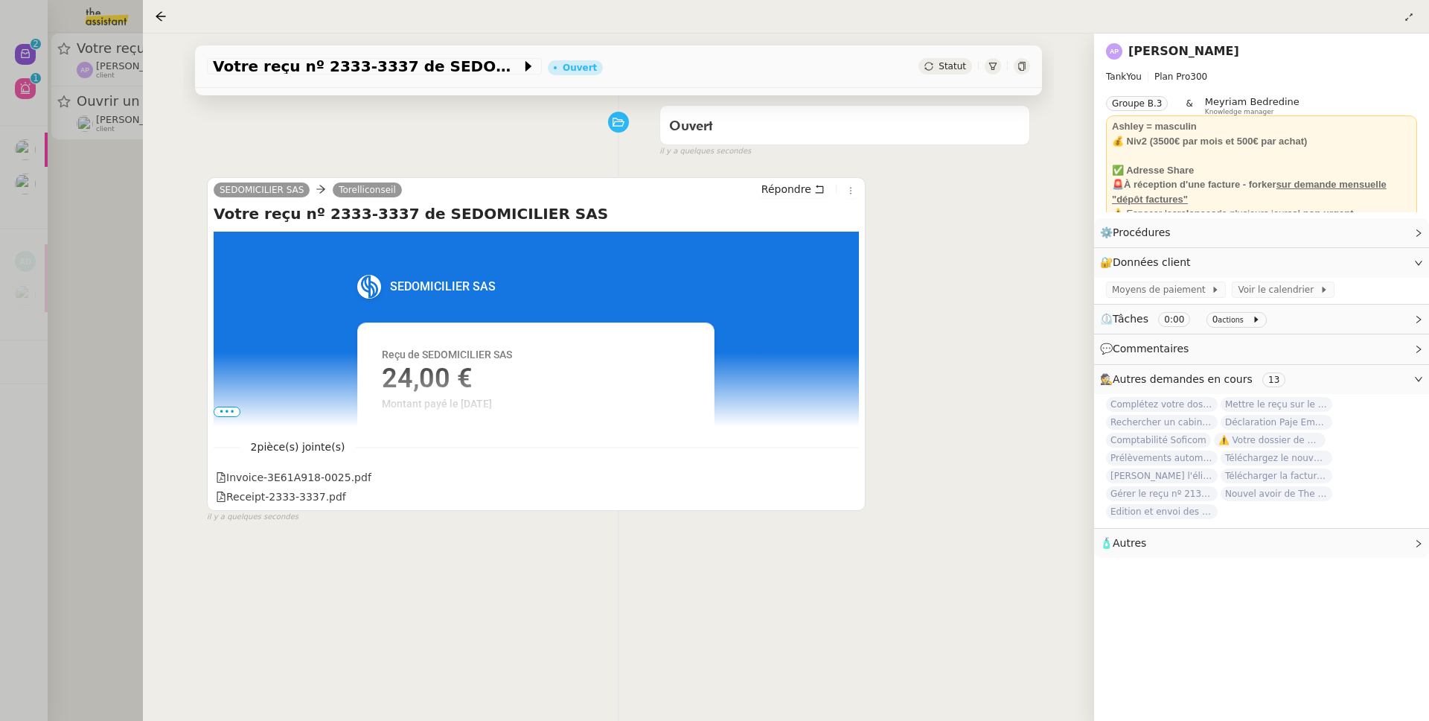
scroll to position [201, 0]
click at [228, 411] on td at bounding box center [228, 667] width 28 height 871
click at [228, 409] on span "•••" at bounding box center [227, 411] width 27 height 10
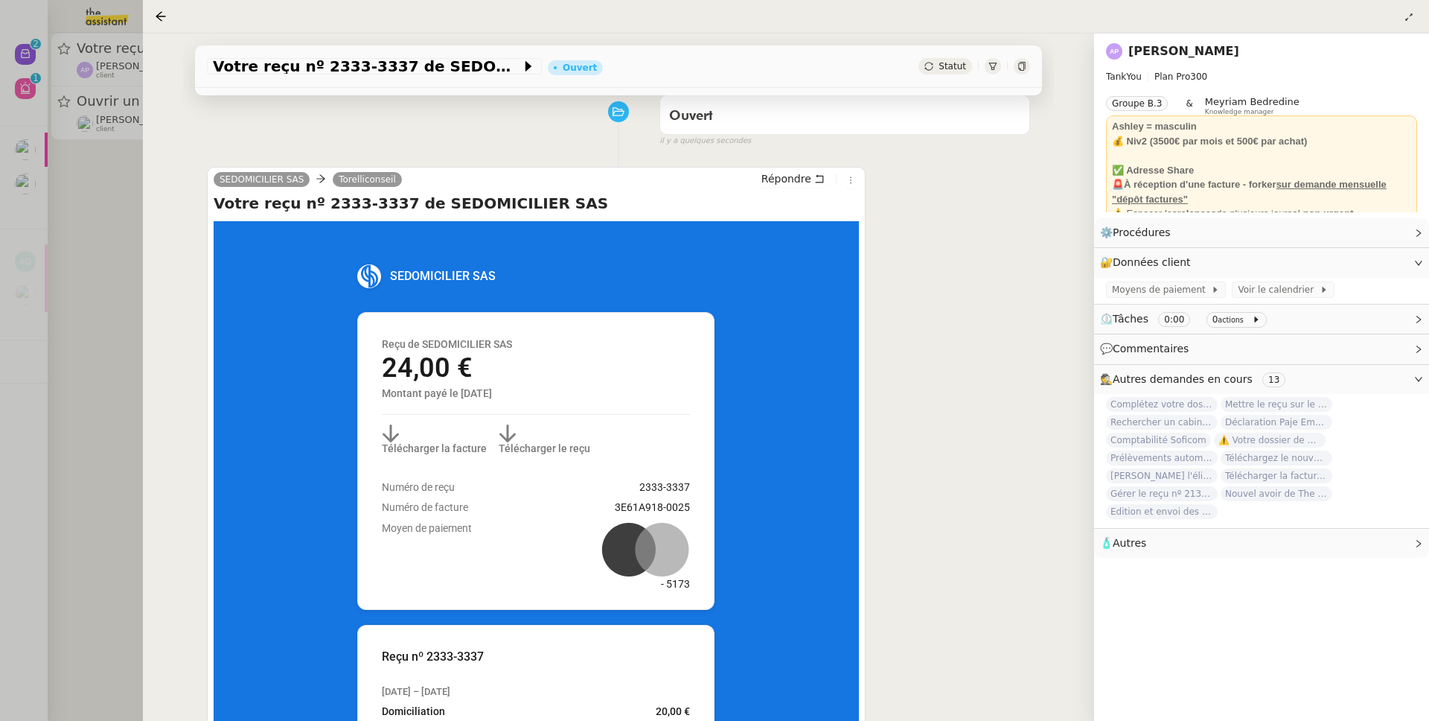
click at [138, 408] on div at bounding box center [714, 360] width 1429 height 721
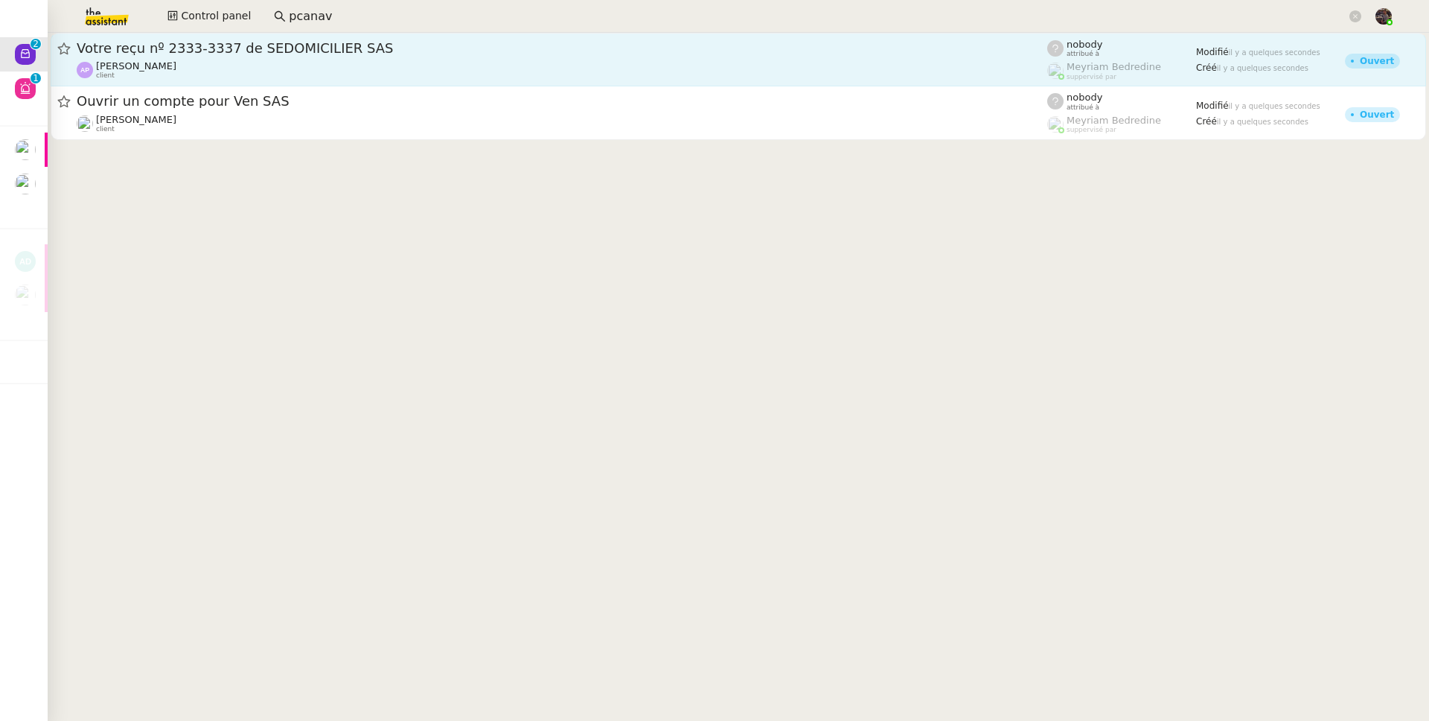
click at [194, 48] on span "Votre reçu nº 2333-3337 de SEDOMICILIER SAS" at bounding box center [562, 48] width 971 height 13
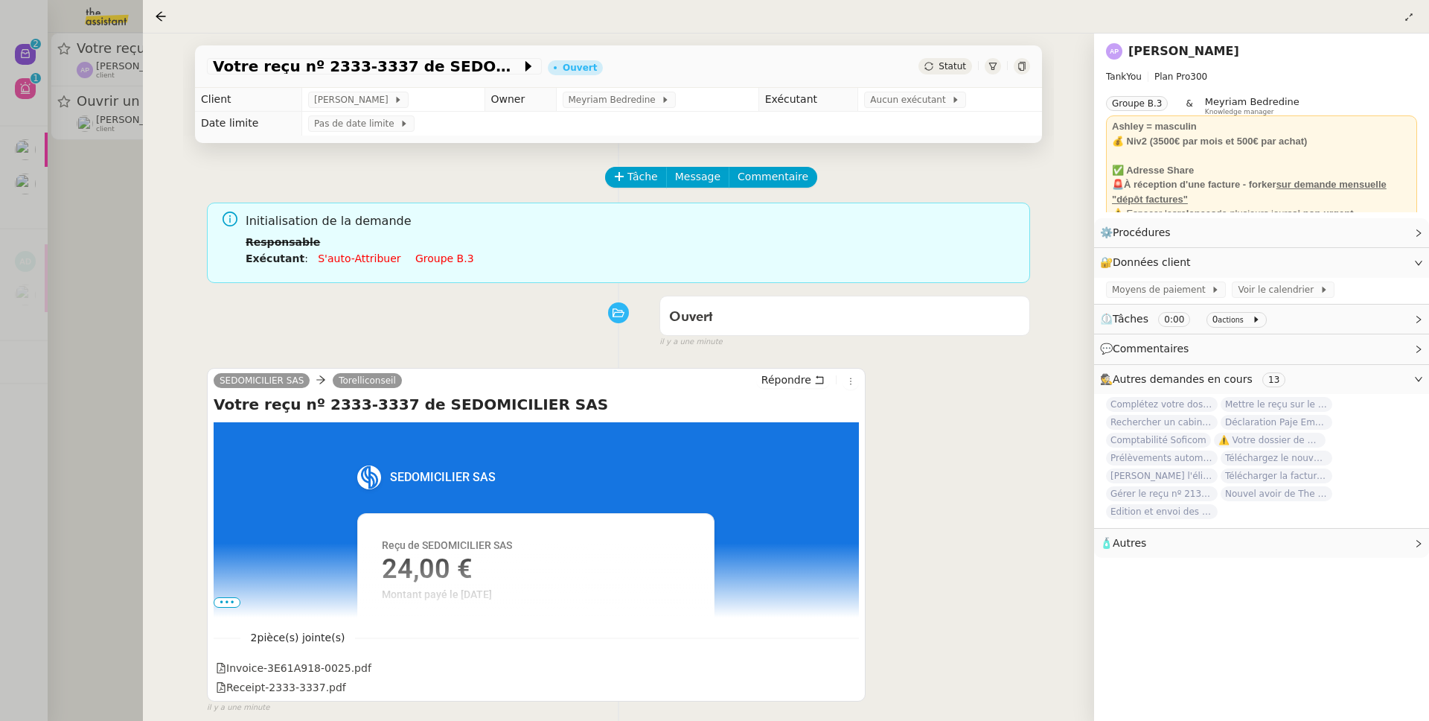
click at [112, 168] on div at bounding box center [714, 360] width 1429 height 721
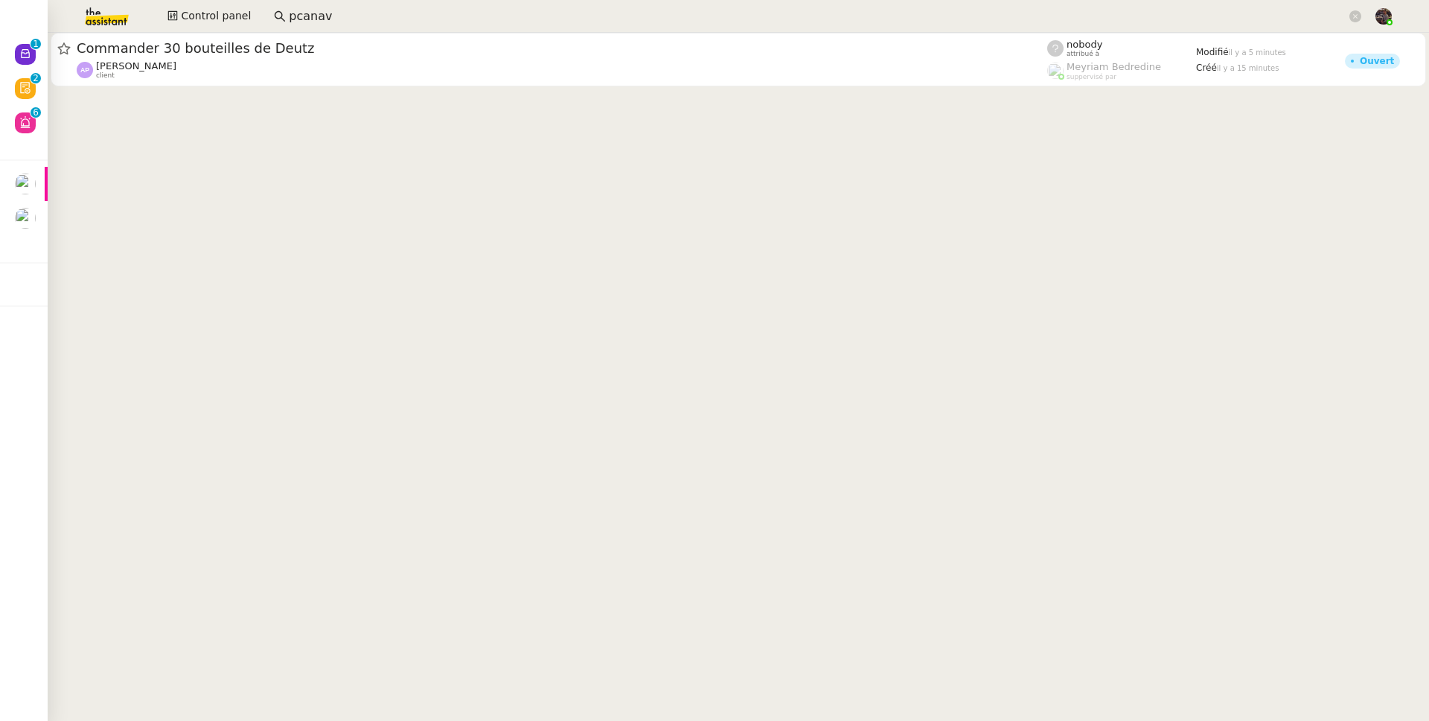
click at [111, 16] on img at bounding box center [94, 16] width 115 height 33
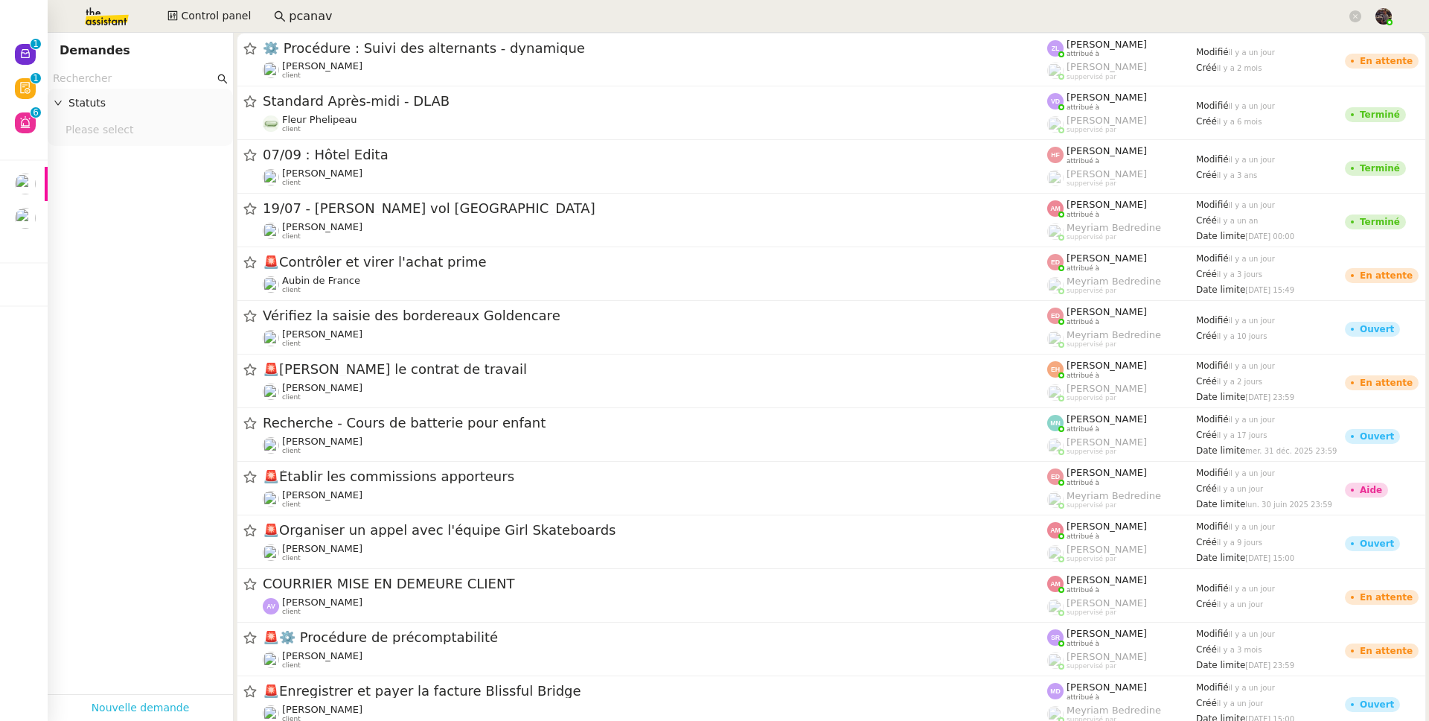
click at [159, 561] on link "Nouvelle demande" at bounding box center [141, 707] width 98 height 17
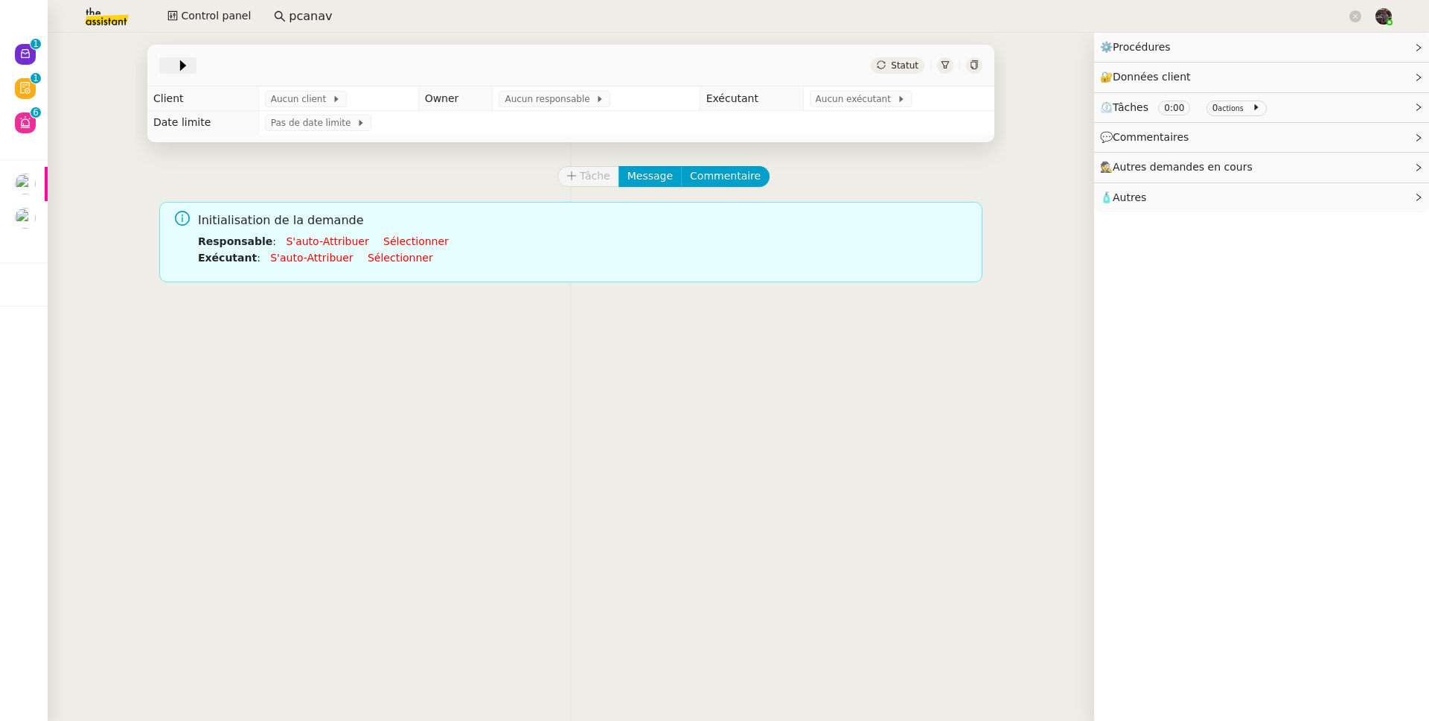
click at [165, 70] on span at bounding box center [170, 66] width 10 height 18
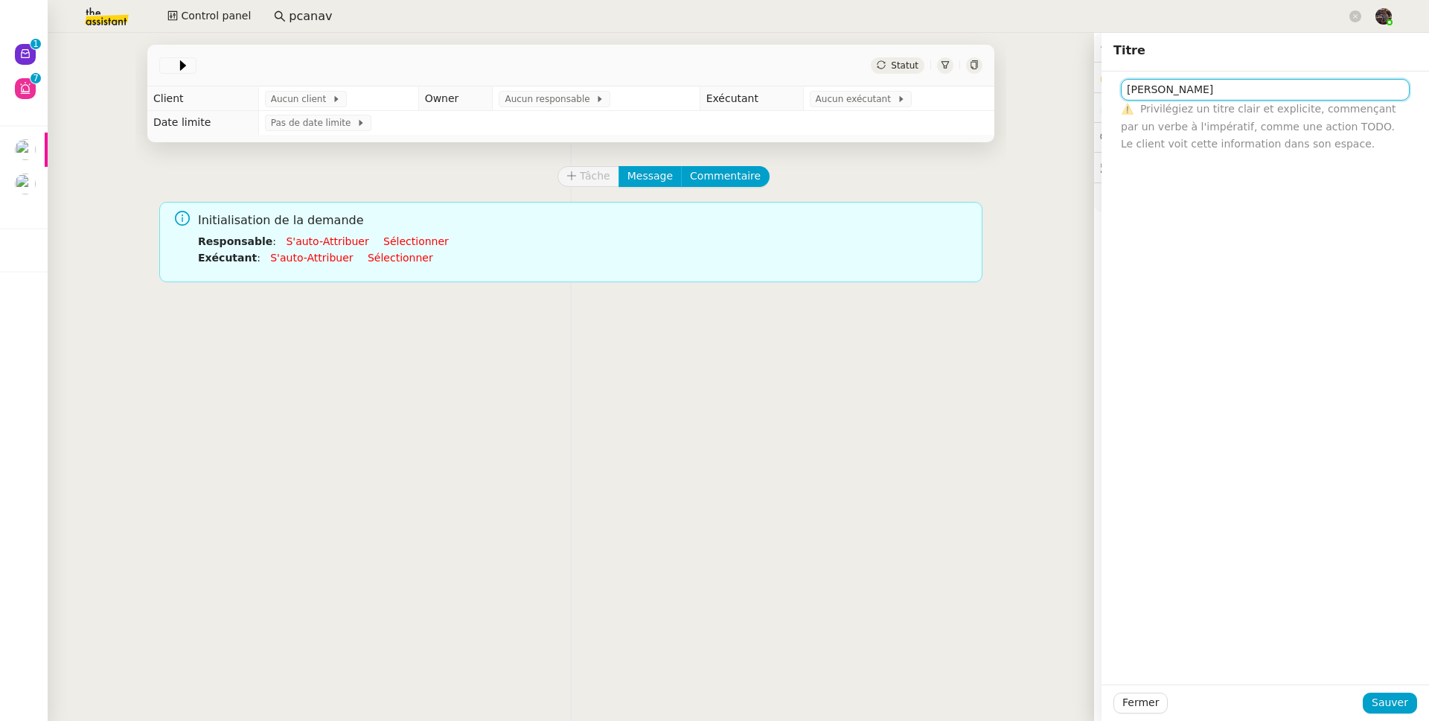
click at [1094, 95] on input "Alison P" at bounding box center [1265, 90] width 289 height 22
type input "Alison Picard"
click at [1094, 561] on span "Sauver" at bounding box center [1390, 702] width 36 height 17
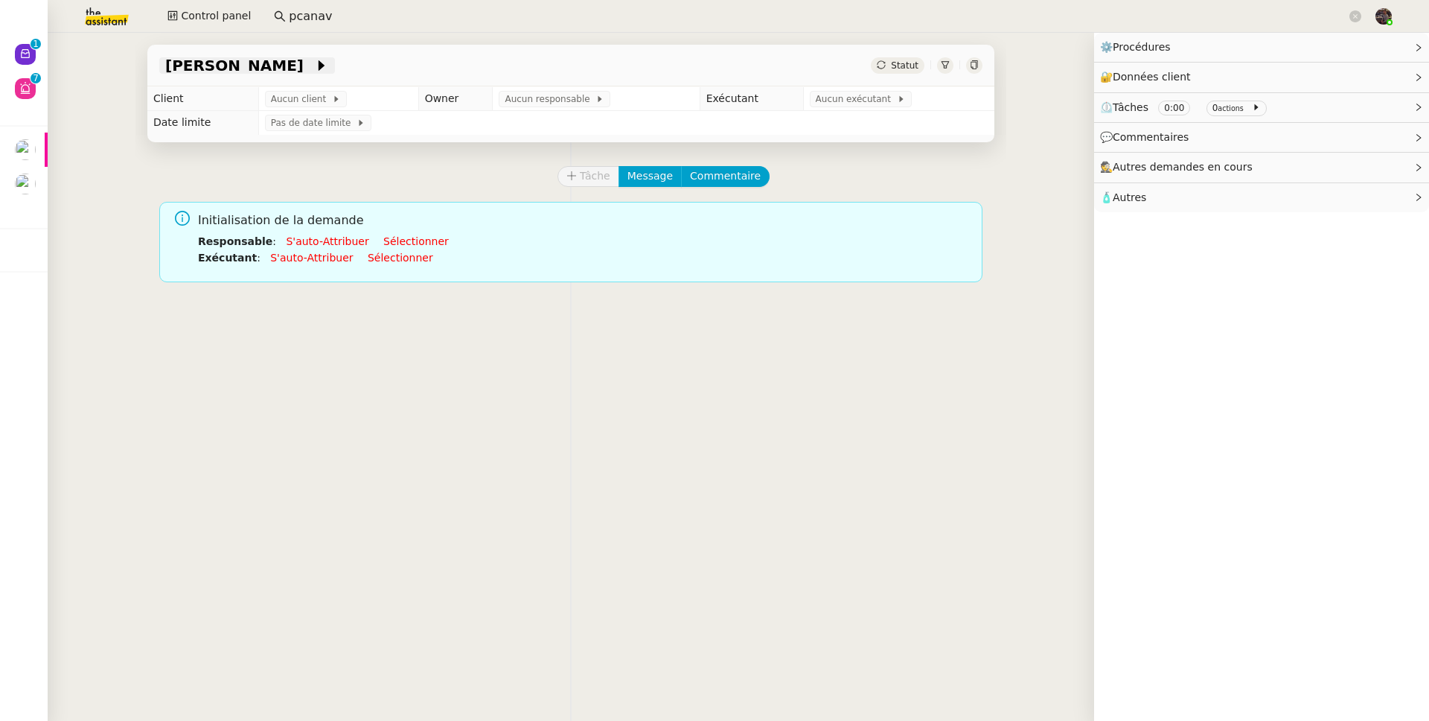
click at [191, 65] on span "Alison Picard" at bounding box center [239, 65] width 149 height 15
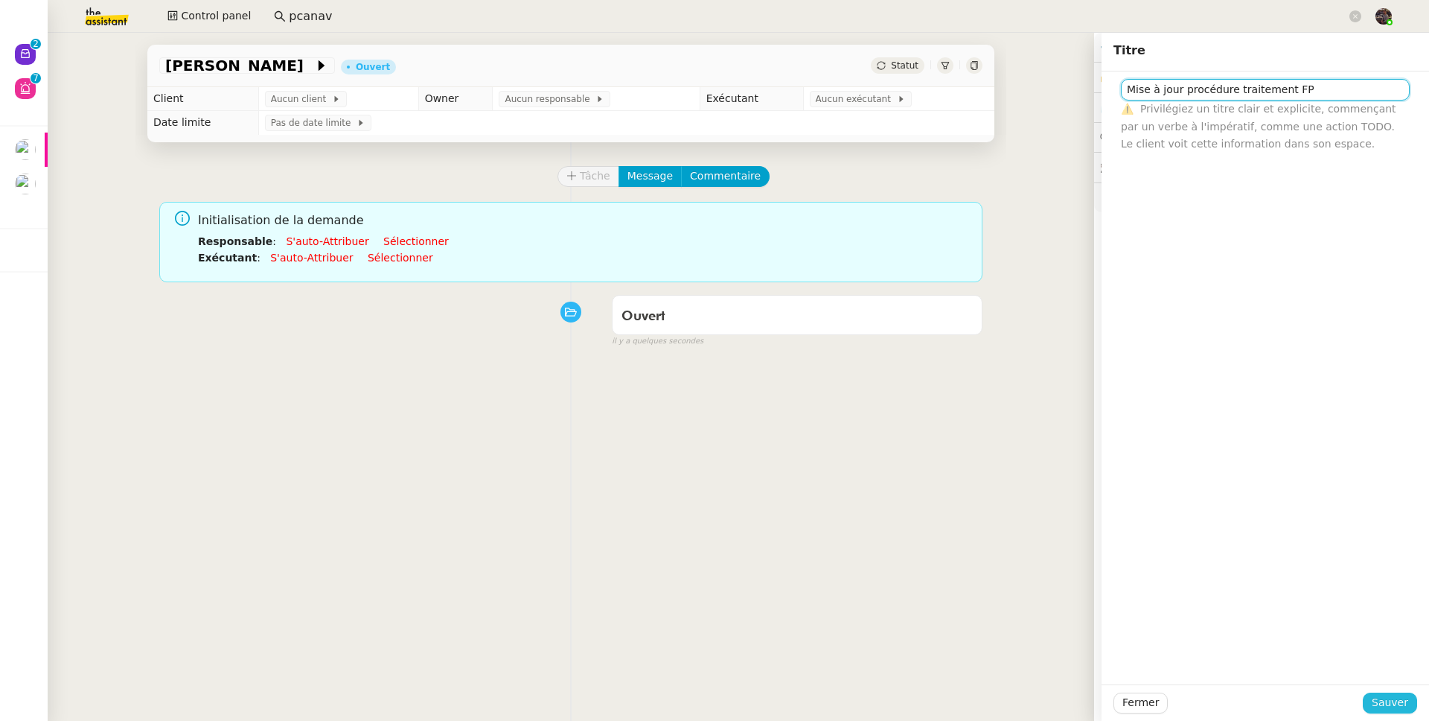
type input "Mise à jour procédure traitement FP"
click at [1094, 561] on button "Sauver" at bounding box center [1390, 702] width 54 height 21
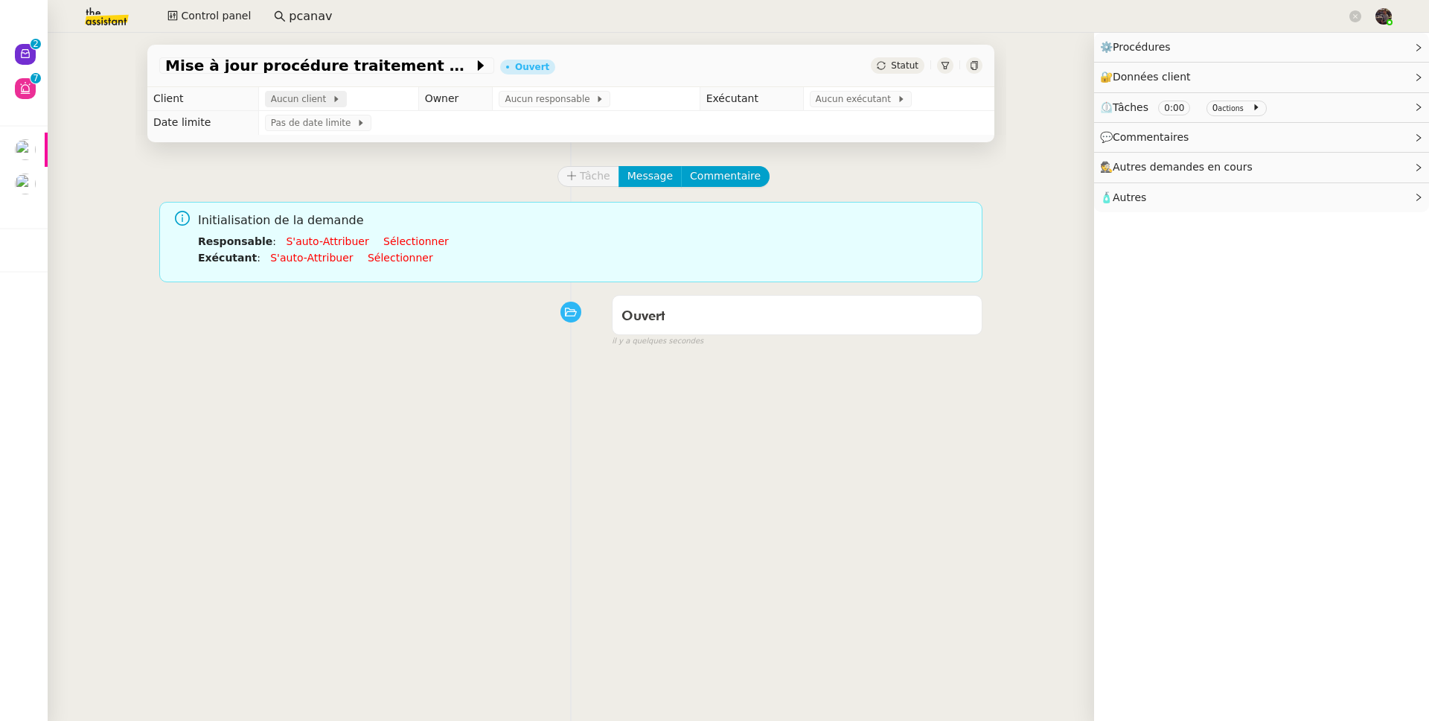
click at [287, 101] on span "Aucun client" at bounding box center [301, 99] width 61 height 15
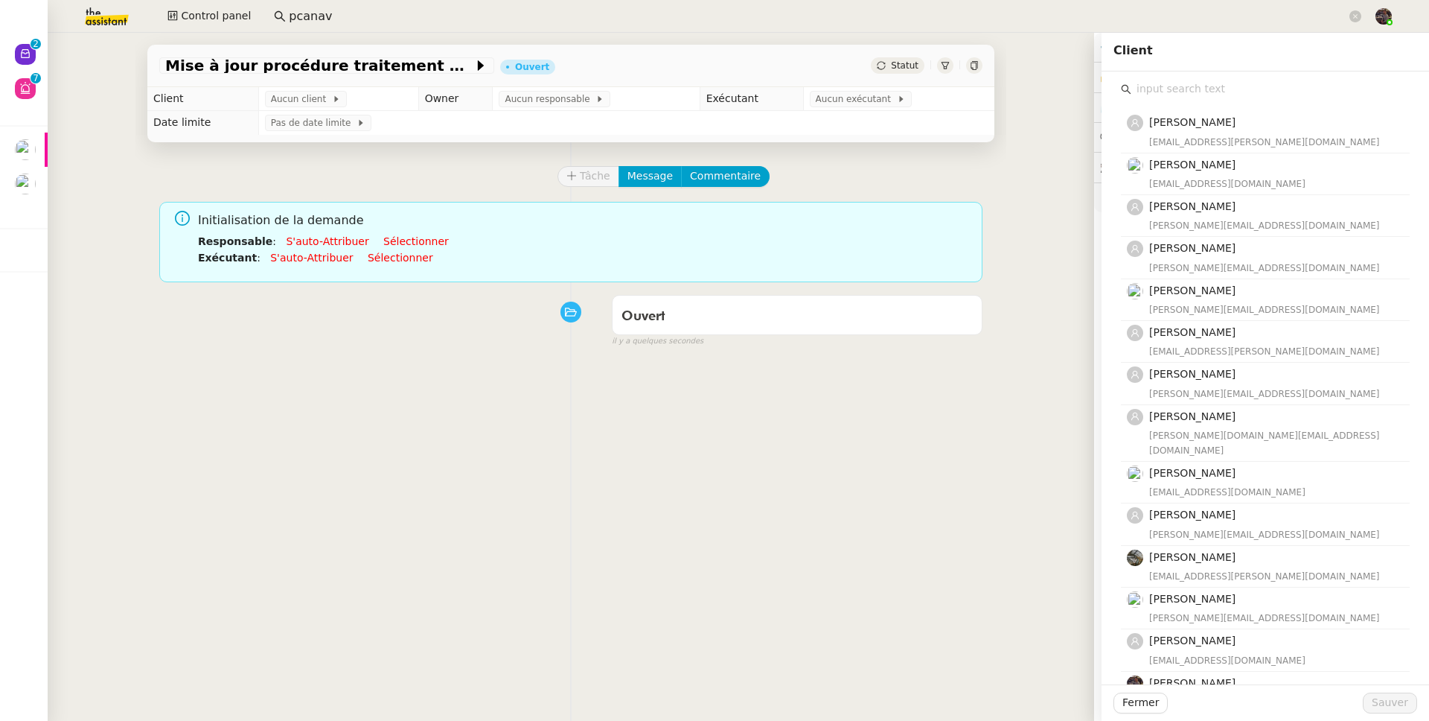
click at [1094, 87] on input "text" at bounding box center [1271, 89] width 278 height 20
paste input "Alison Picard"
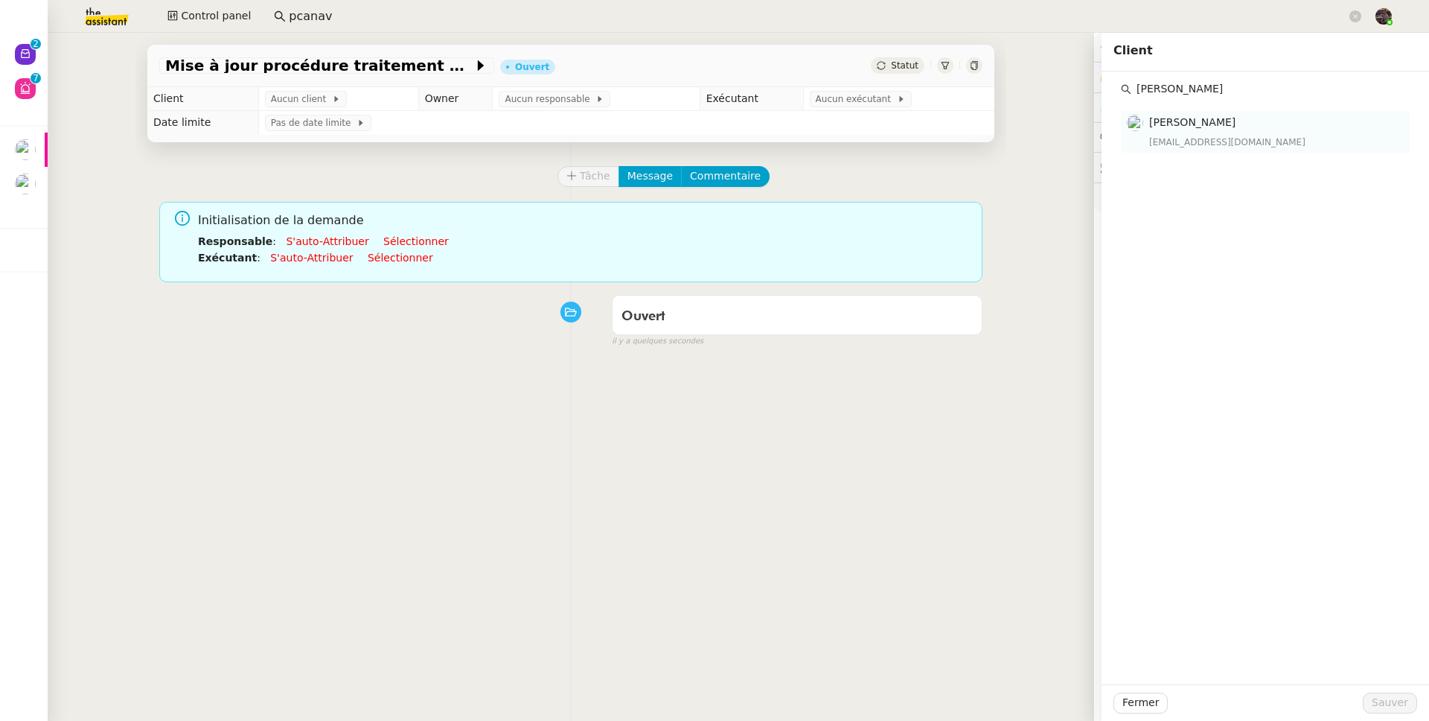
type input "Alison Picard"
click at [1094, 139] on div "apicard@teamleclerc.com" at bounding box center [1275, 142] width 252 height 15
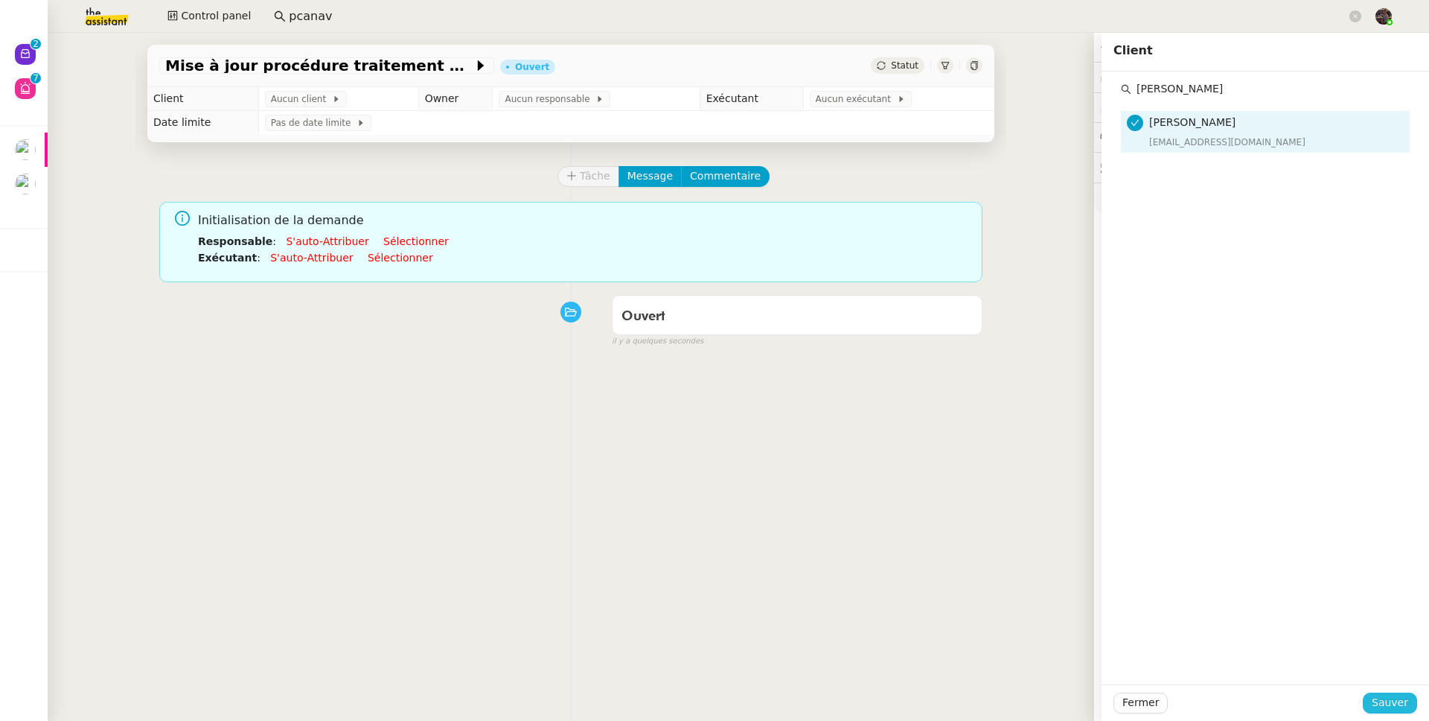
click at [1094, 561] on span "Sauver" at bounding box center [1390, 702] width 36 height 17
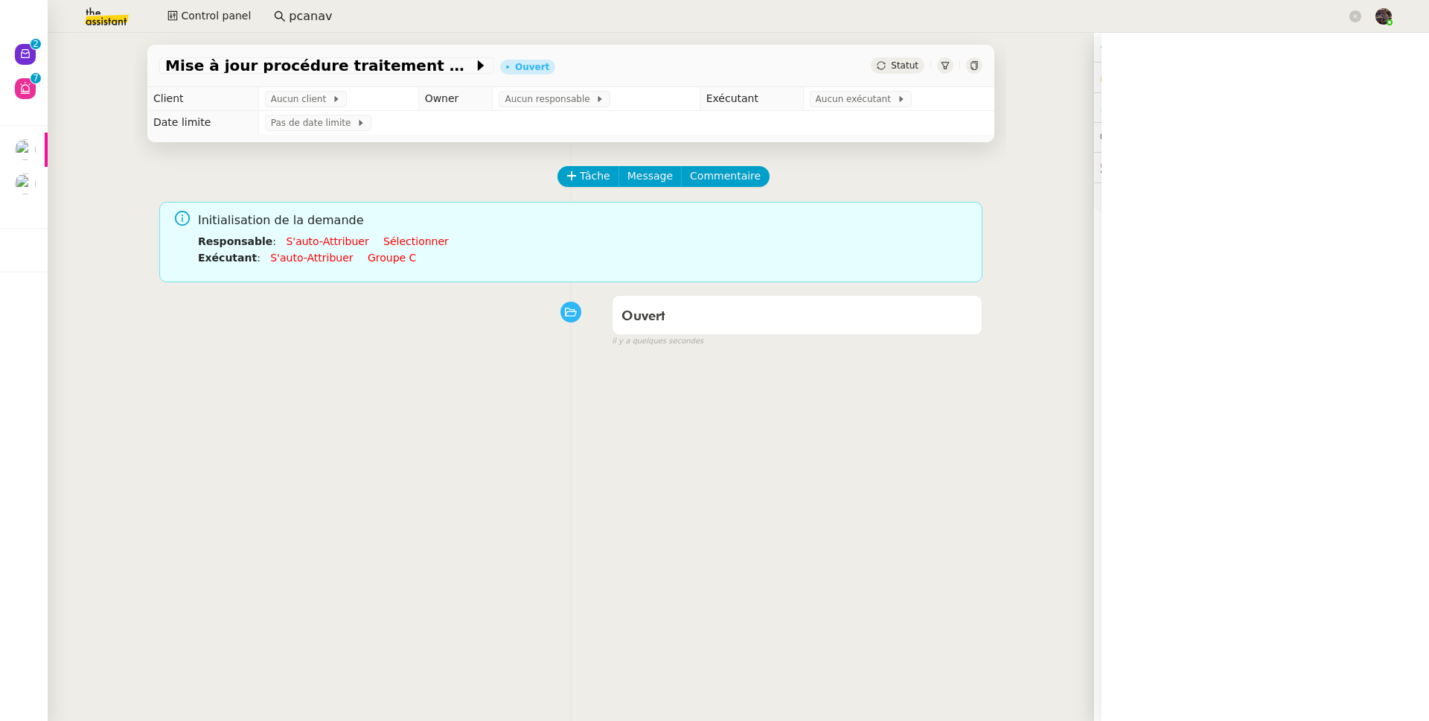
click at [308, 243] on link "S'auto-attribuer" at bounding box center [327, 241] width 83 height 12
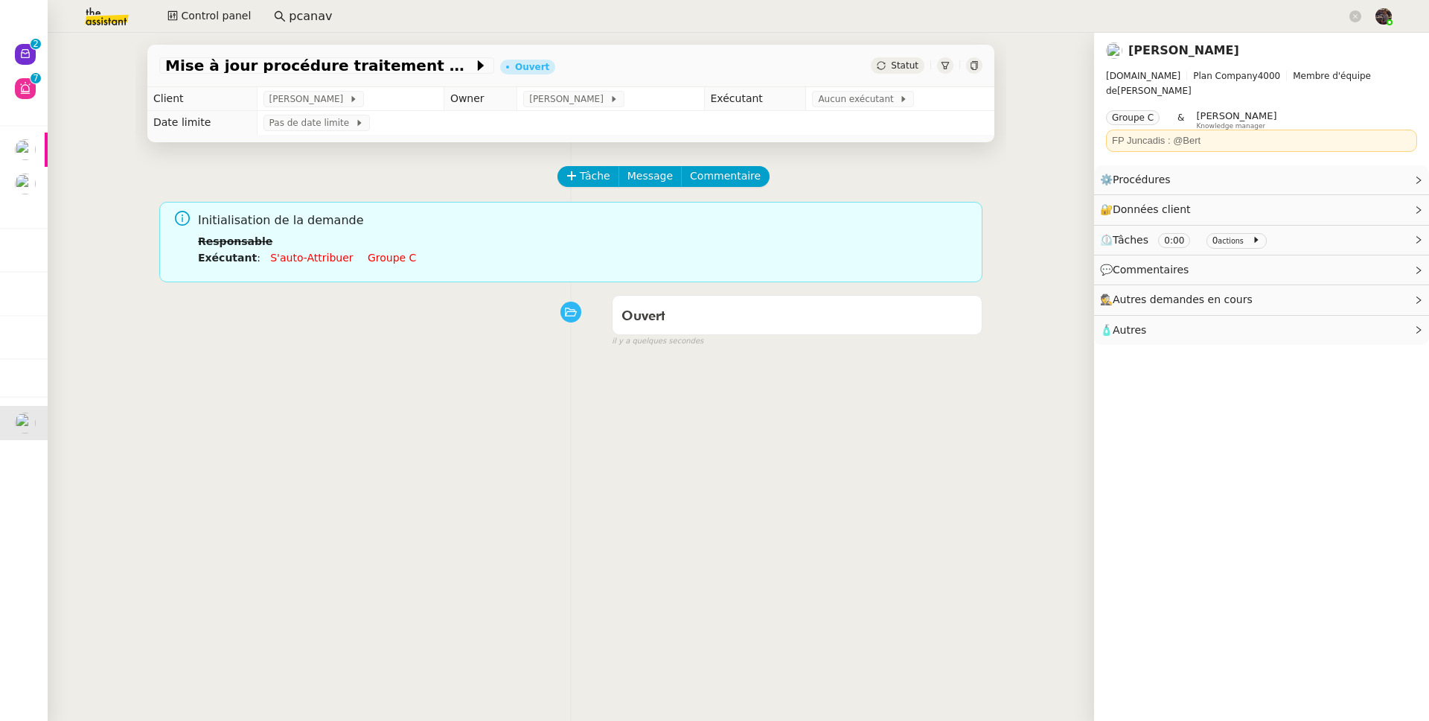
click at [306, 263] on link "S'auto-attribuer" at bounding box center [311, 258] width 83 height 12
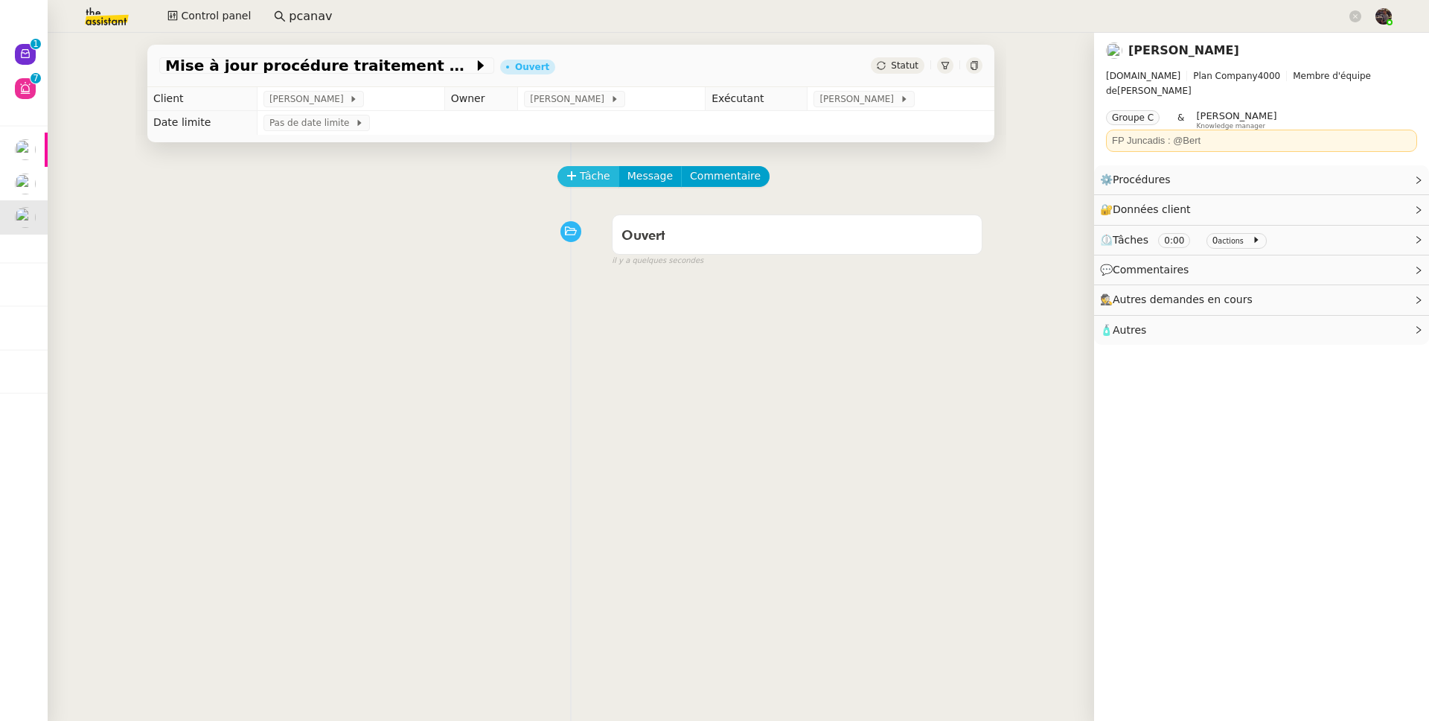
click at [569, 171] on button "Tâche" at bounding box center [589, 176] width 62 height 21
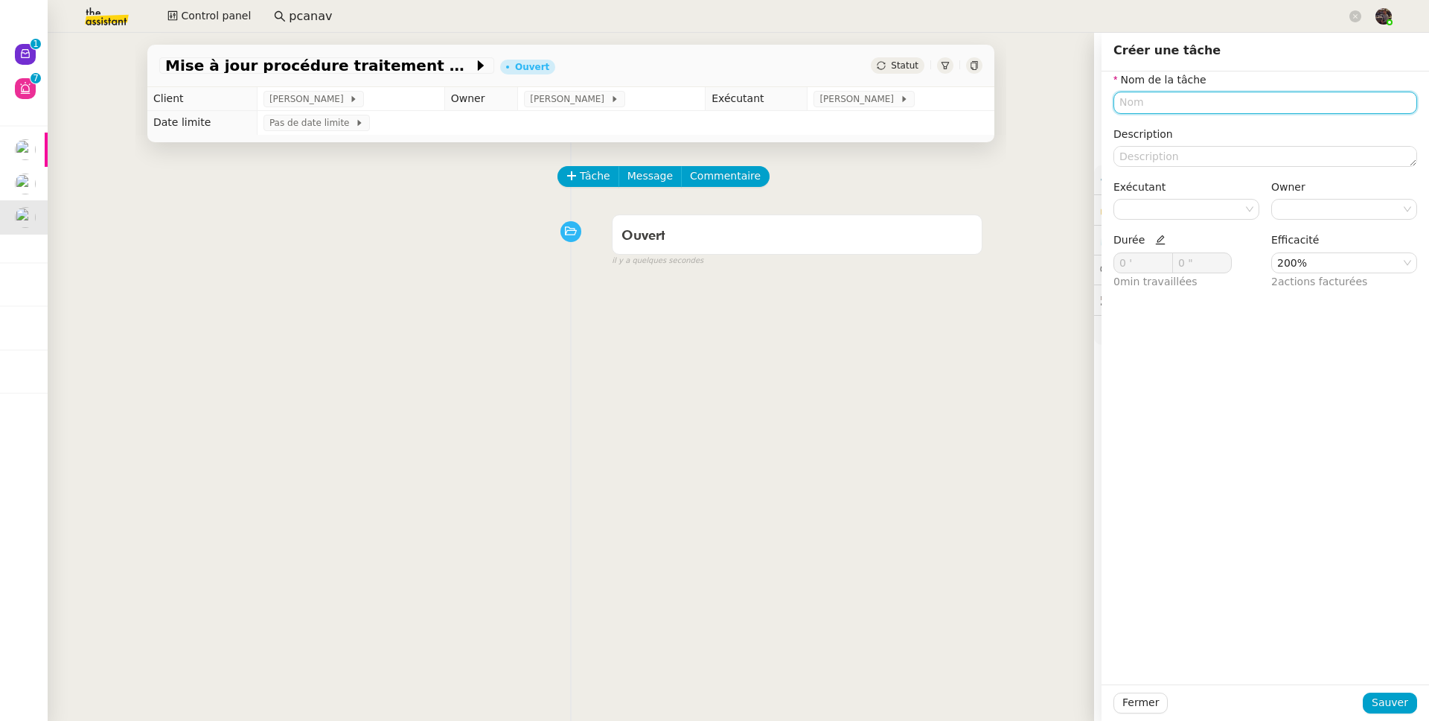
click at [1094, 106] on input "text" at bounding box center [1266, 103] width 304 height 22
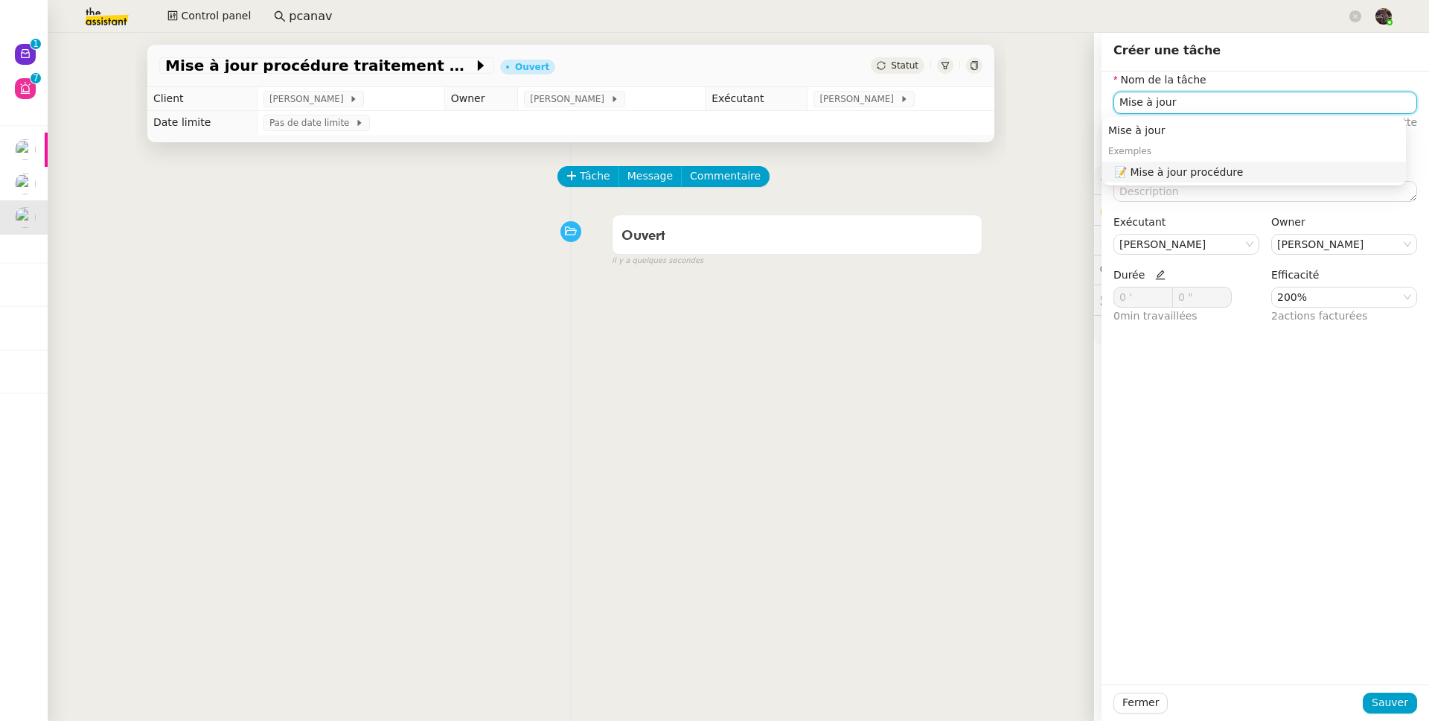
click at [1094, 165] on div "📝 Mise à jour procédure" at bounding box center [1257, 171] width 286 height 13
type input "Mise à jour procédure"
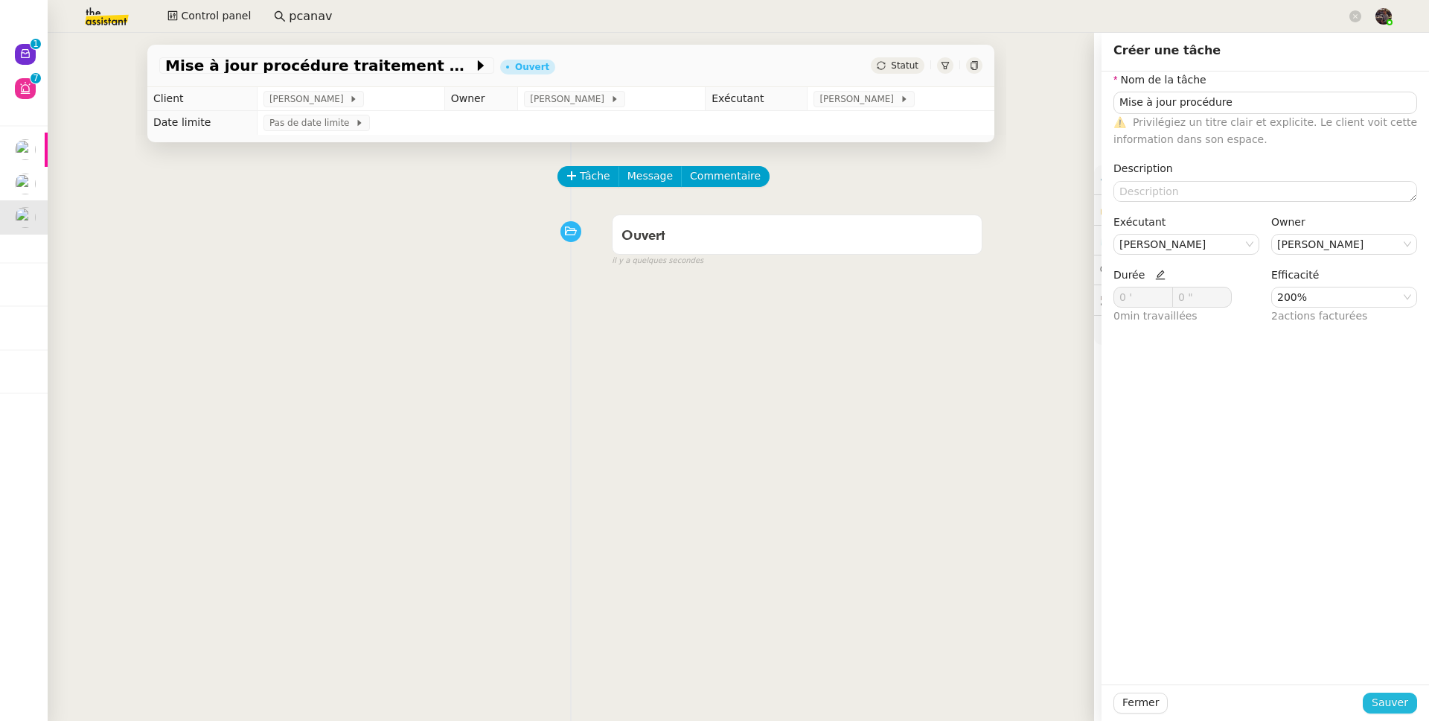
click at [1094, 561] on span "Sauver" at bounding box center [1390, 702] width 36 height 17
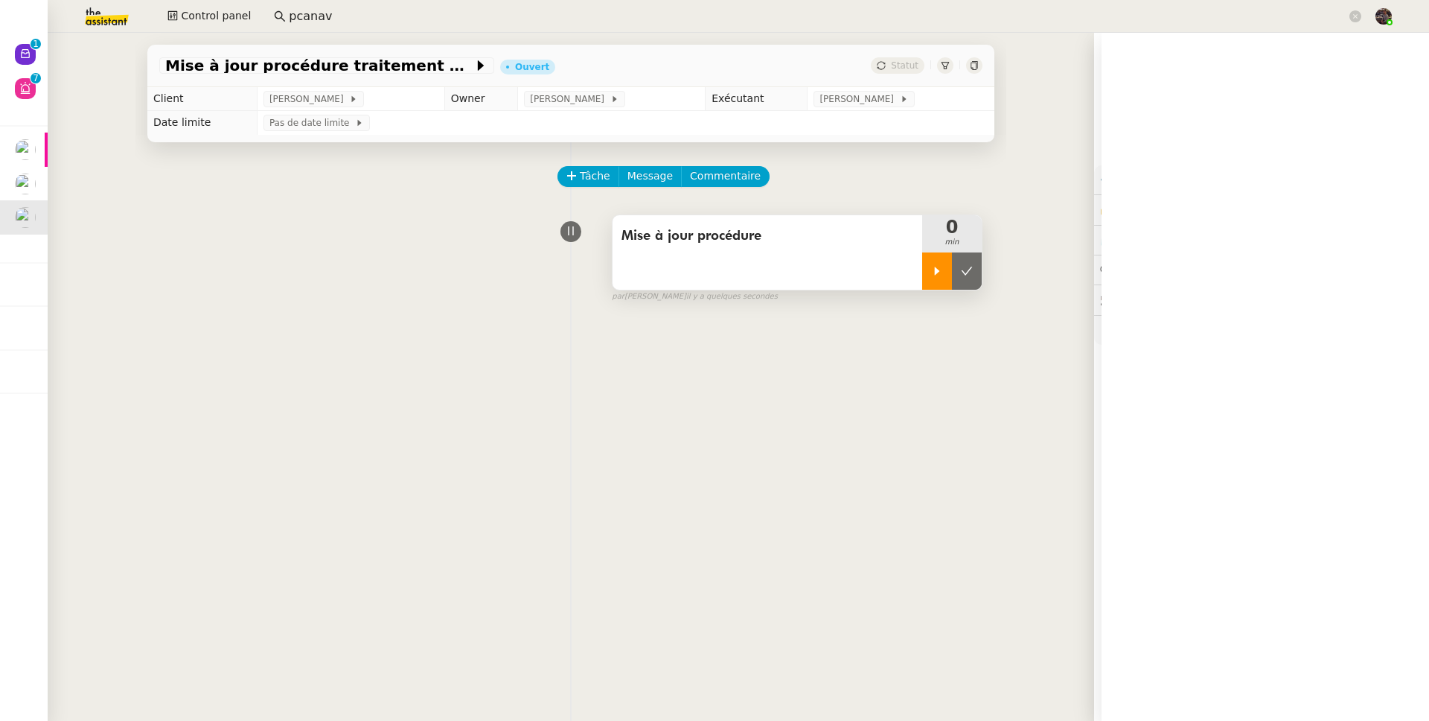
click at [930, 280] on div at bounding box center [937, 270] width 30 height 37
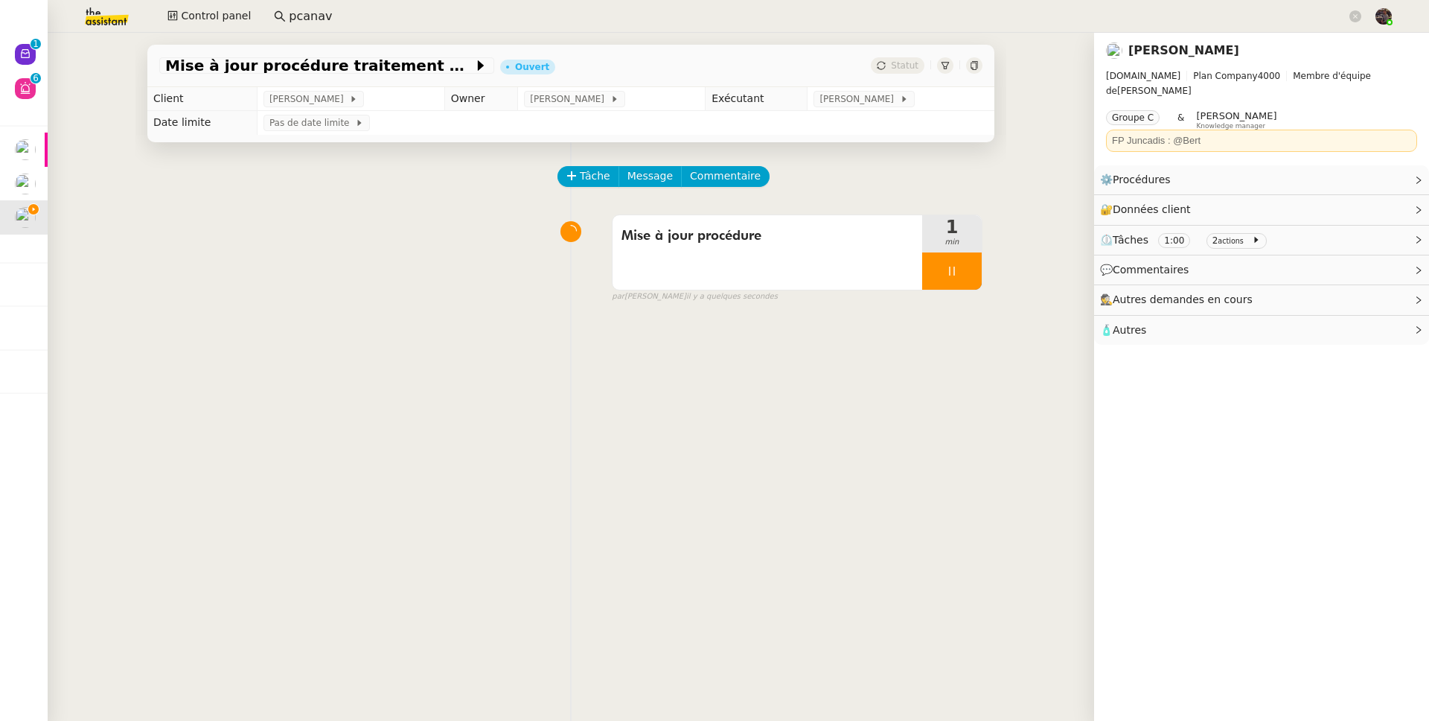
click at [696, 158] on div "Tâche Message Commentaire Veuillez patienter une erreur s'est produite 👌👌👌 mess…" at bounding box center [570, 502] width 871 height 721
click at [699, 173] on span "Commentaire" at bounding box center [725, 176] width 71 height 17
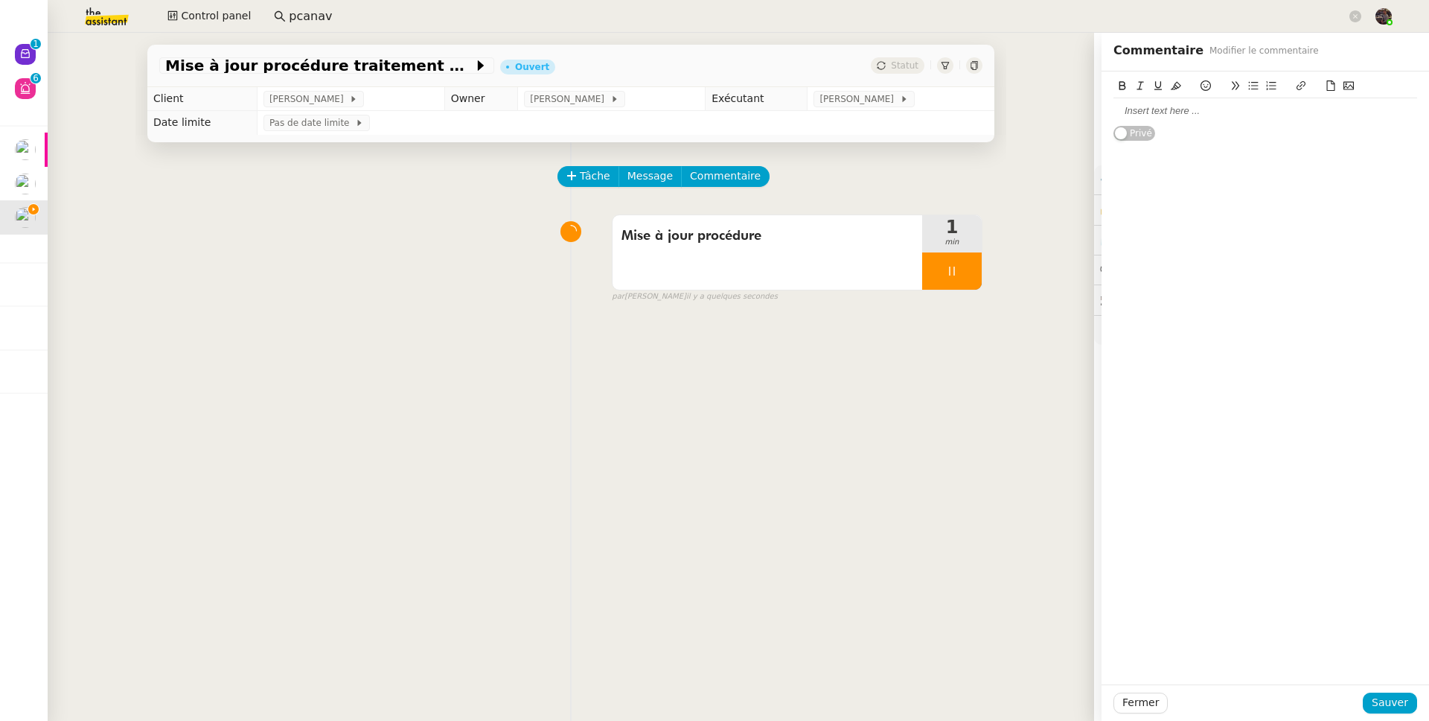
click at [1094, 114] on div at bounding box center [1266, 110] width 304 height 13
click at [1094, 122] on div at bounding box center [1266, 124] width 304 height 13
click at [1094, 117] on div "Old:" at bounding box center [1266, 110] width 304 height 13
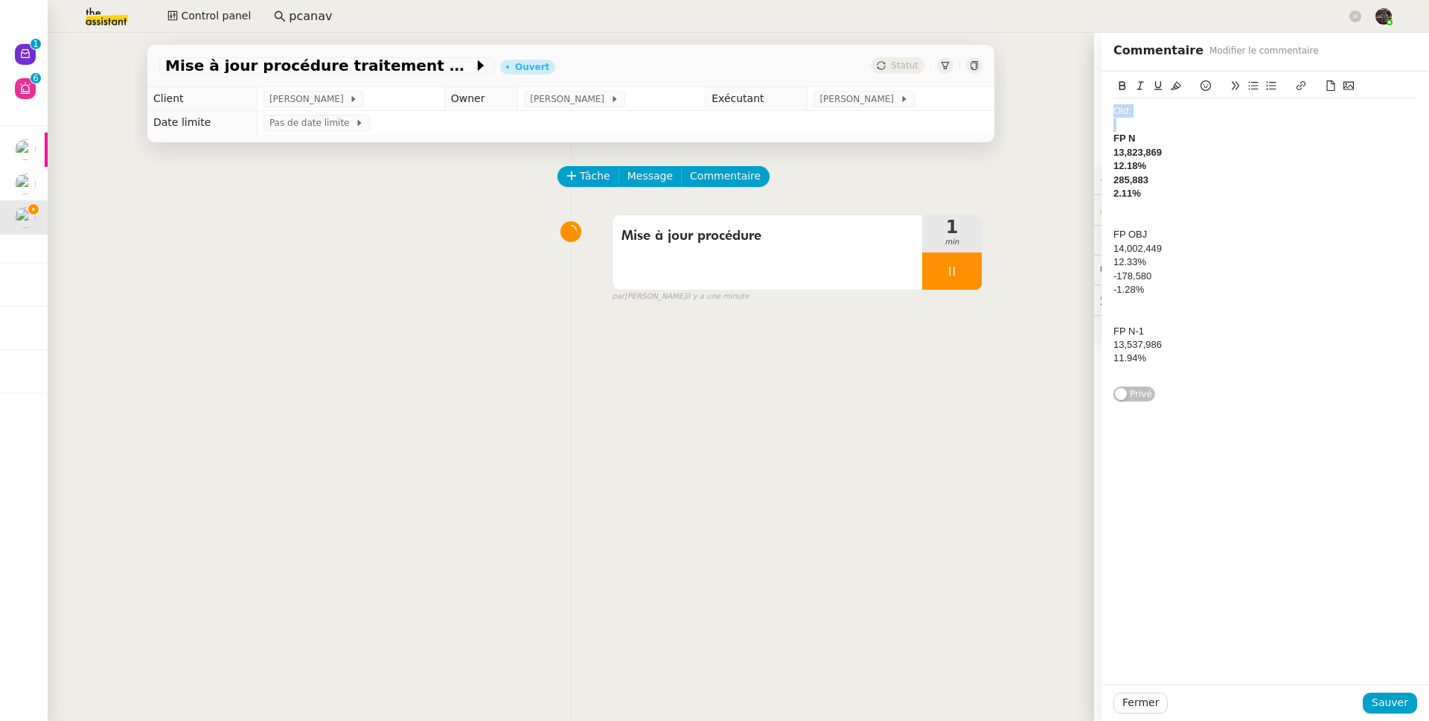
click at [1094, 117] on div "Old:" at bounding box center [1266, 110] width 304 height 13
copy div "Avant FP N 13,823,869 12.18% 285,883 2.11% FP OBJ 14,002,449 12.33% -178,580 -1…"
click at [1094, 331] on div "13,537,986" at bounding box center [1266, 331] width 304 height 13
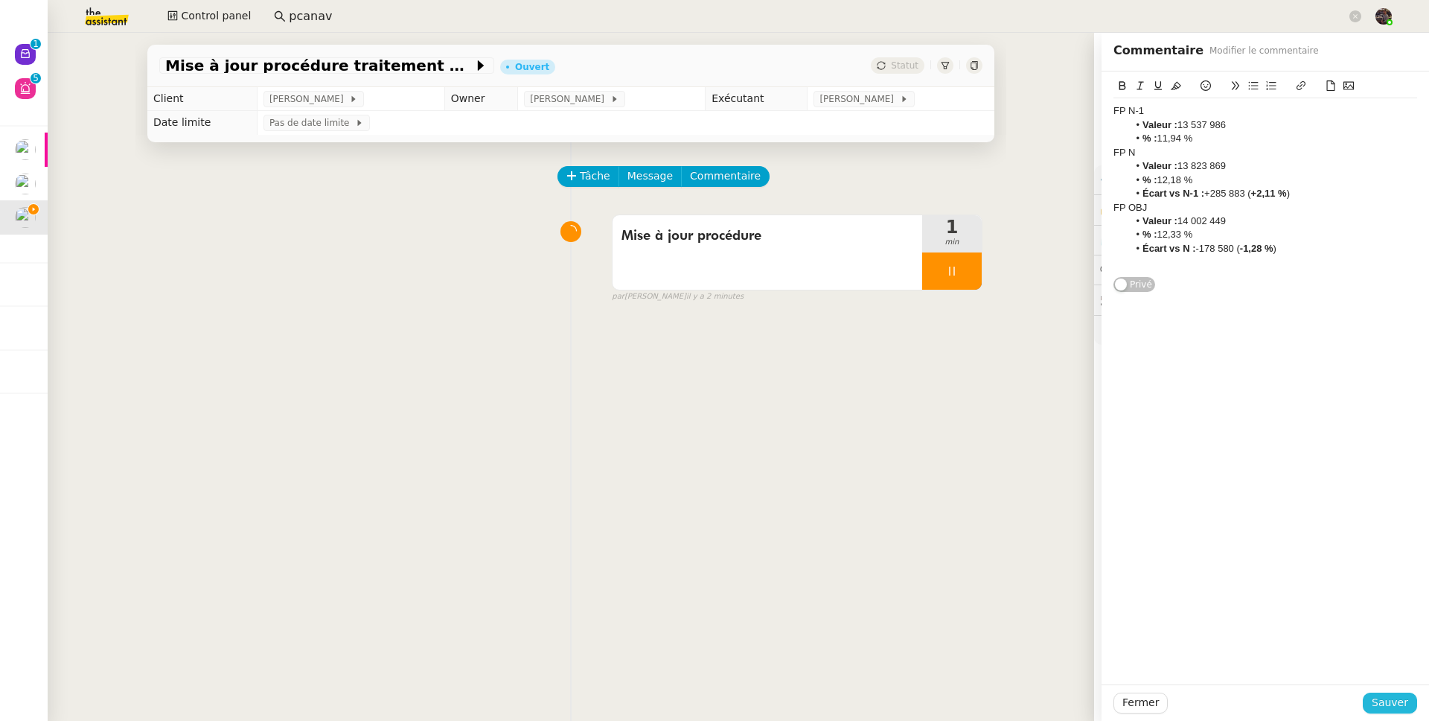
click at [1094, 561] on span "Sauver" at bounding box center [1390, 702] width 36 height 17
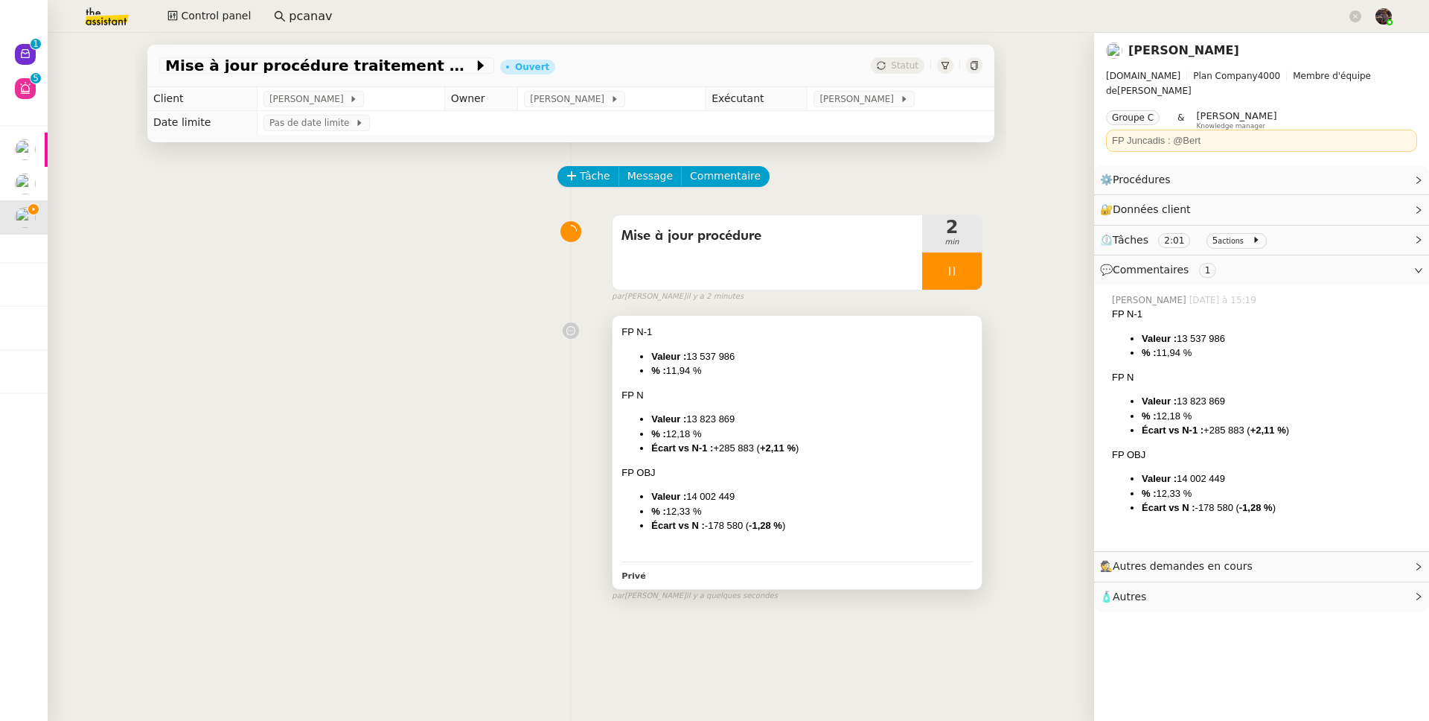
click at [823, 383] on div "FP N-1 Valeur : 13 537 986 % : 11,94 % FP N Valeur : 13 823 869 % : 12,18 % Éca…" at bounding box center [797, 441] width 351 height 232
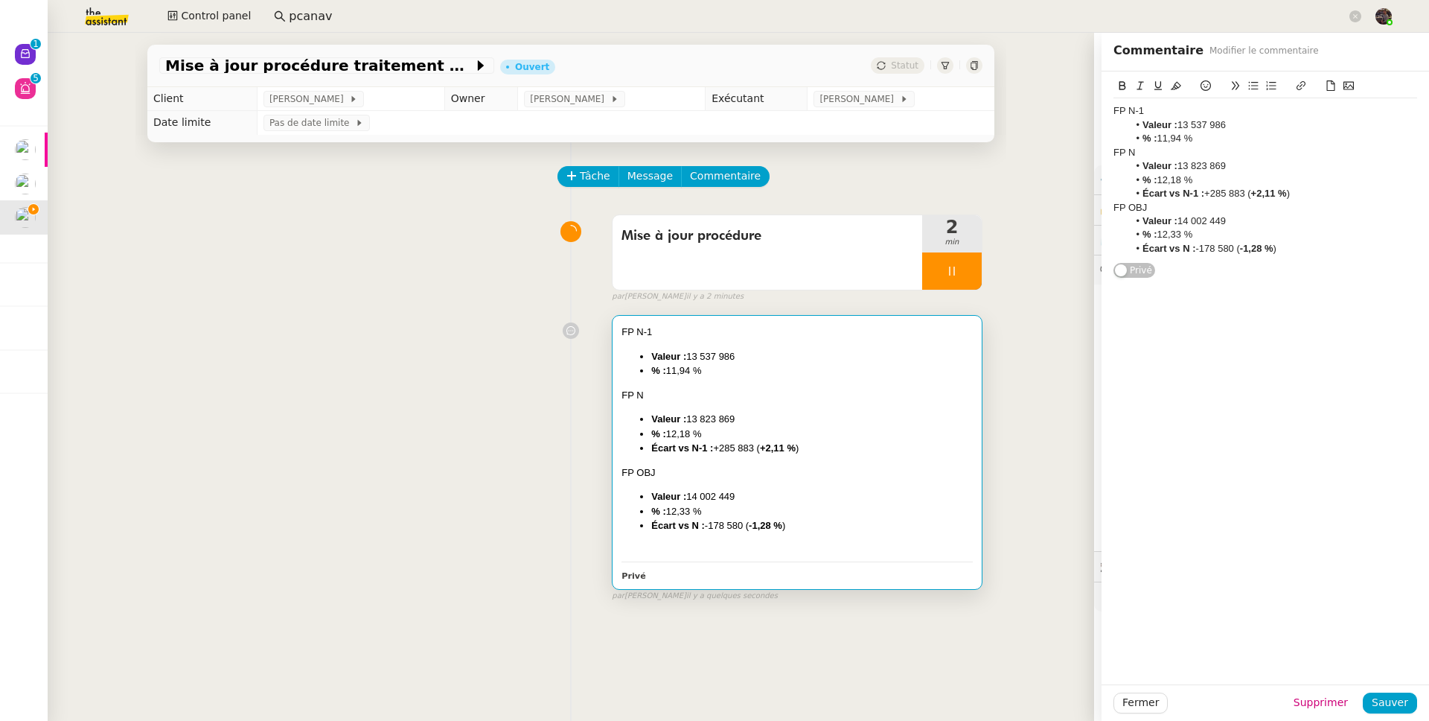
click at [1094, 100] on div "FP N-1 Valeur : 13 537 986 % : 11,94 % FP N Valeur : 13 823 869 % : 12,18 % Éca…" at bounding box center [1266, 179] width 304 height 163
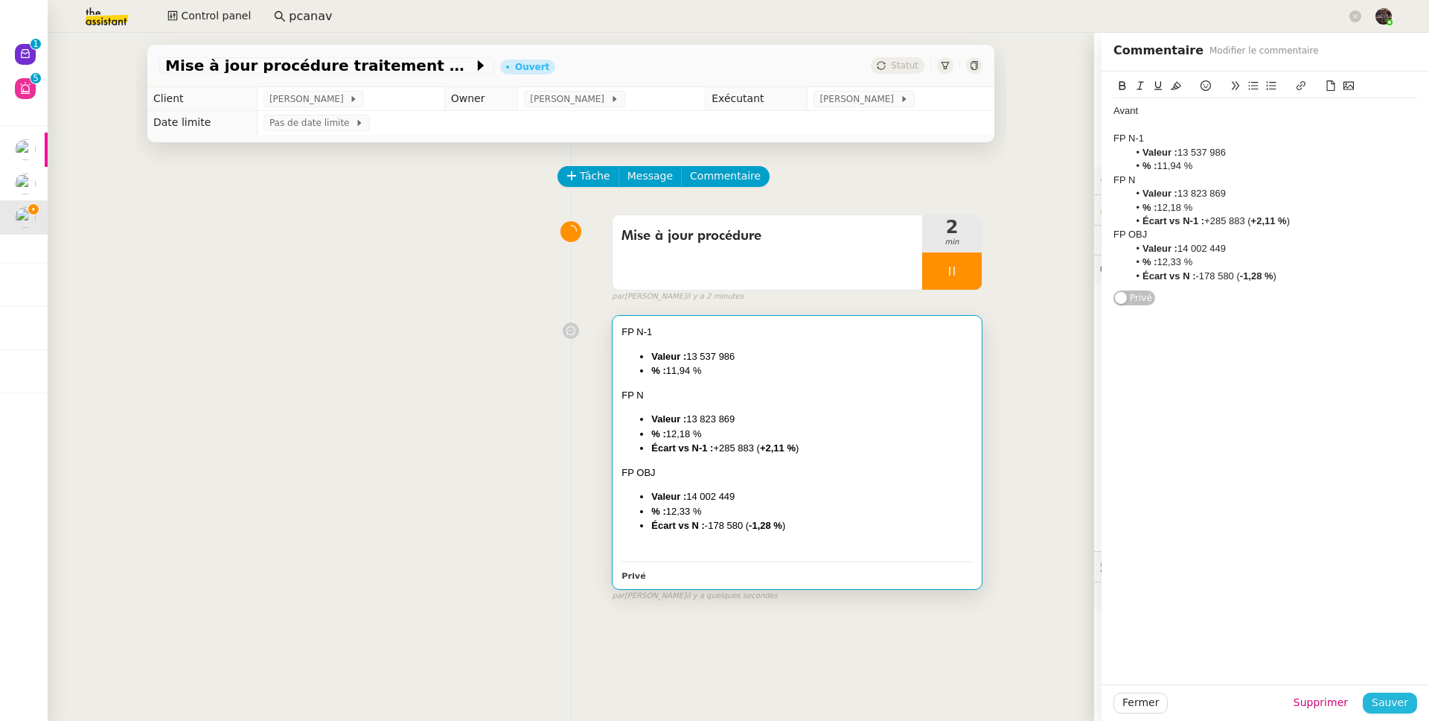
click at [1094, 561] on span "Sauver" at bounding box center [1390, 702] width 36 height 17
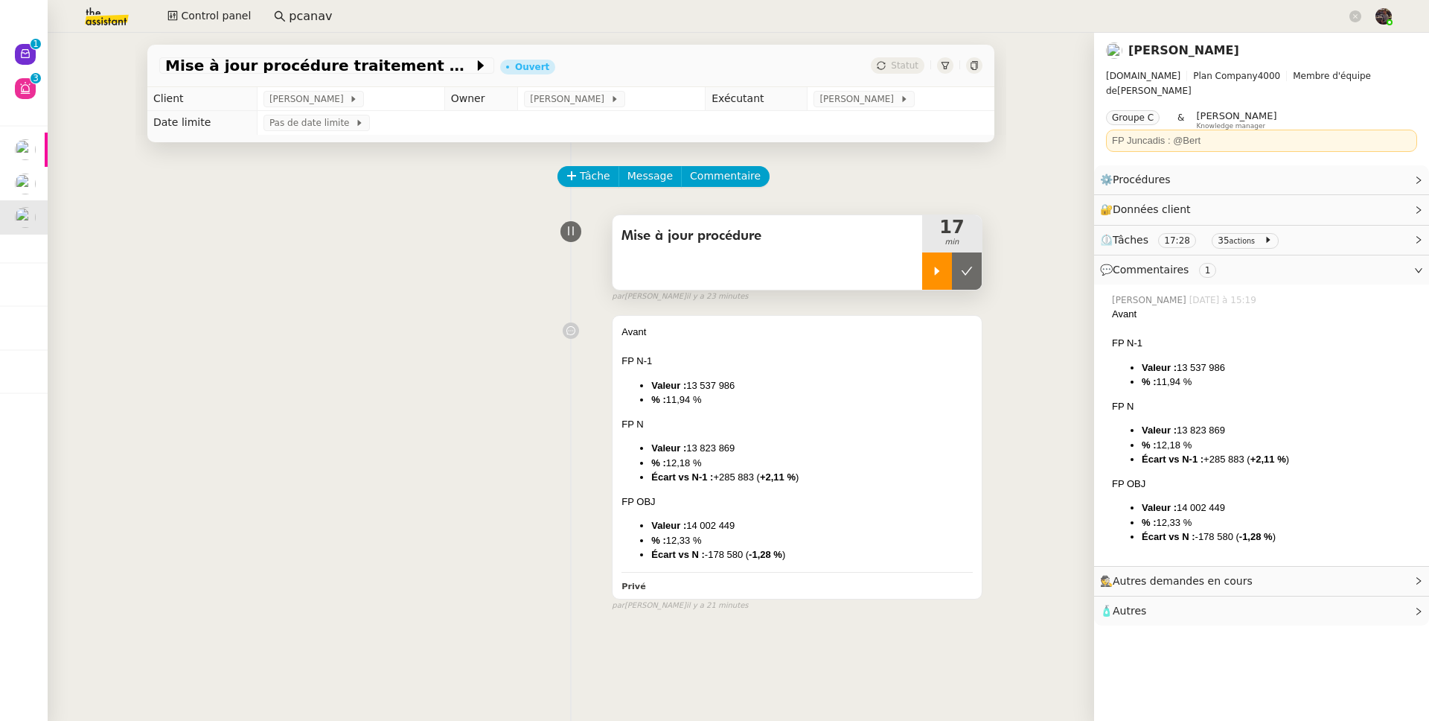
click at [937, 268] on div at bounding box center [937, 270] width 30 height 37
click at [698, 173] on span "Commentaire" at bounding box center [725, 176] width 71 height 17
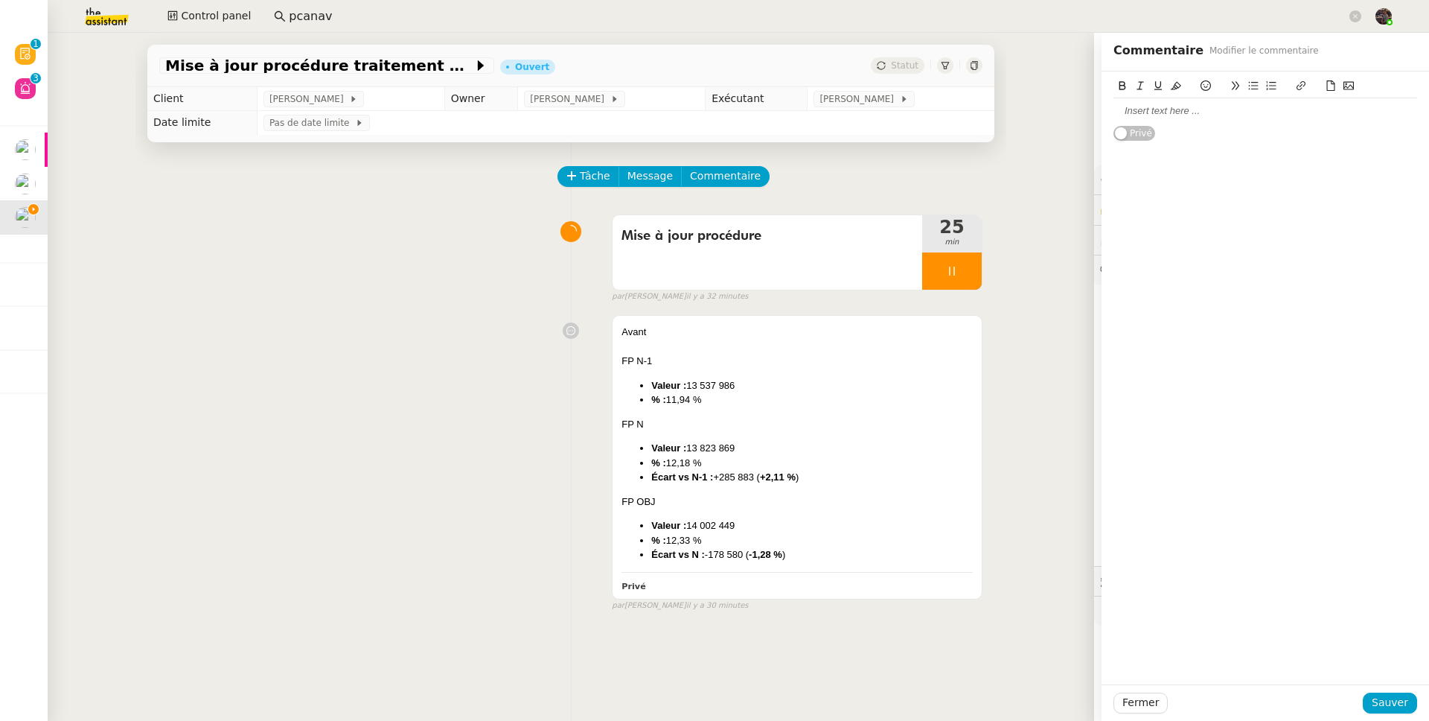
click at [1094, 108] on div at bounding box center [1266, 110] width 304 height 13
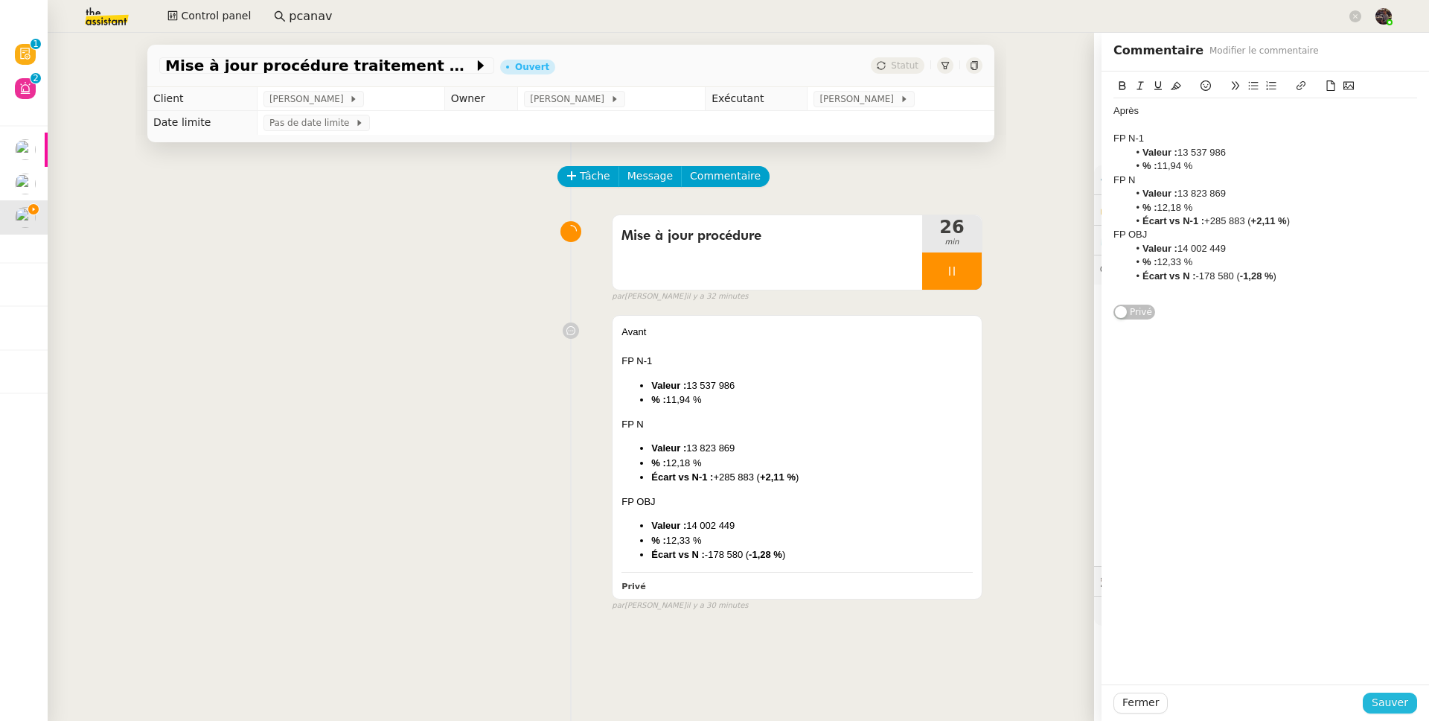
click at [1094, 561] on span "Sauver" at bounding box center [1390, 702] width 36 height 17
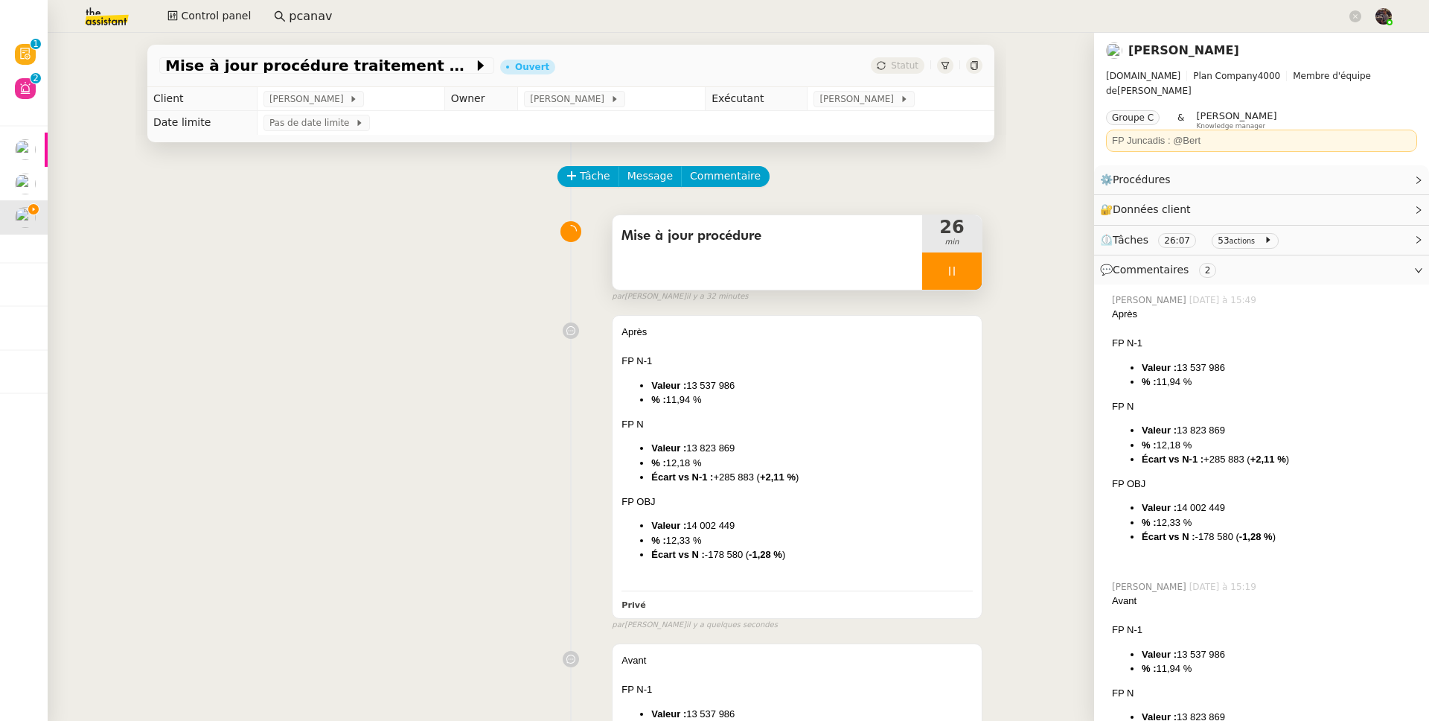
click at [953, 272] on div at bounding box center [952, 270] width 60 height 37
click at [953, 272] on button at bounding box center [967, 270] width 30 height 37
click at [939, 272] on button at bounding box center [952, 270] width 60 height 37
click at [939, 272] on div at bounding box center [937, 270] width 30 height 37
